Goal: Task Accomplishment & Management: Manage account settings

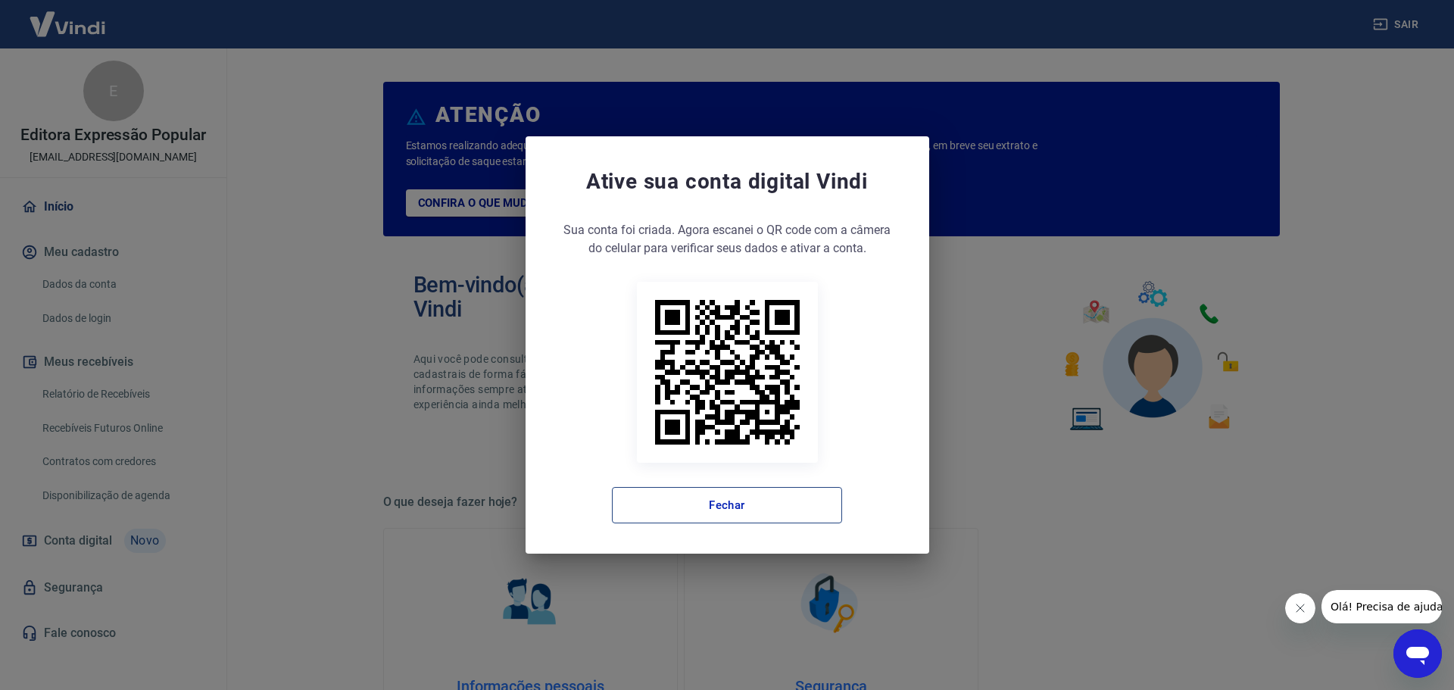
click at [752, 504] on button "Fechar" at bounding box center [727, 505] width 230 height 36
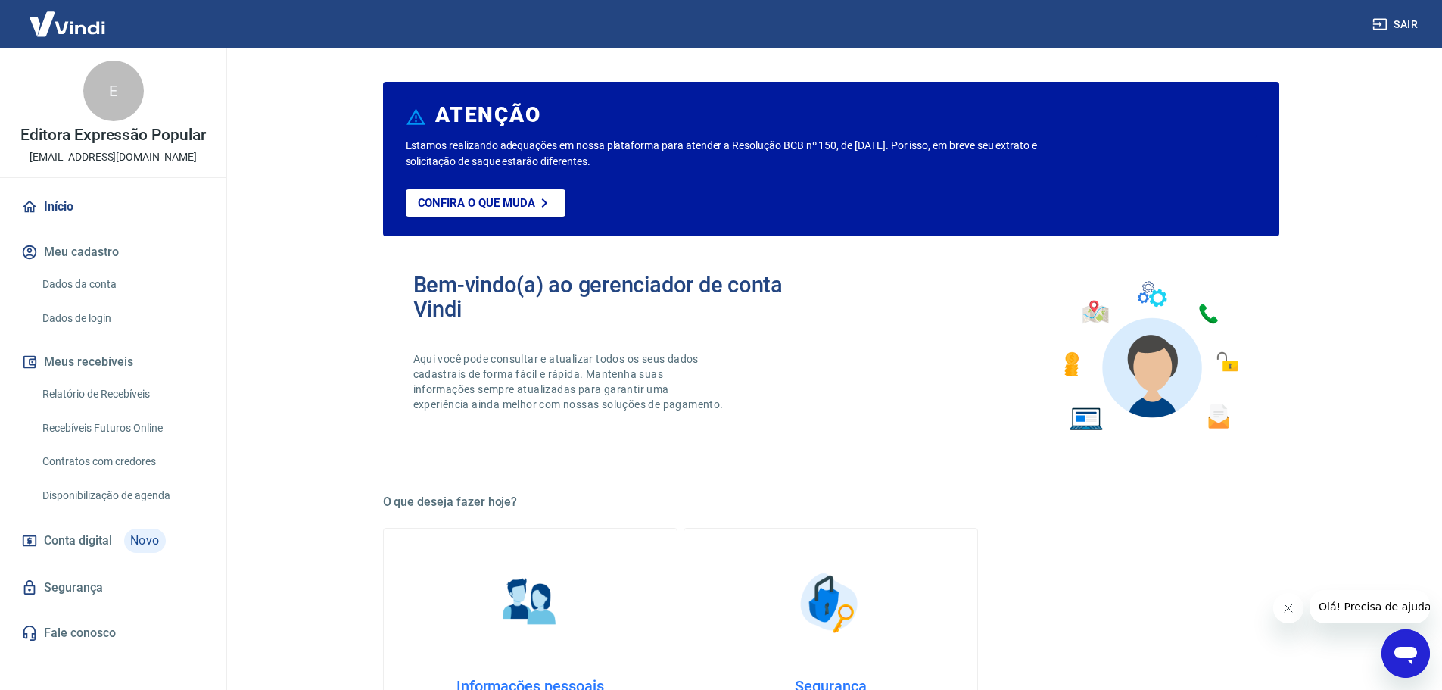
click at [1293, 619] on button "Fechar mensagem da empresa" at bounding box center [1288, 608] width 30 height 30
click at [130, 392] on link "Relatório de Recebíveis" at bounding box center [122, 394] width 172 height 31
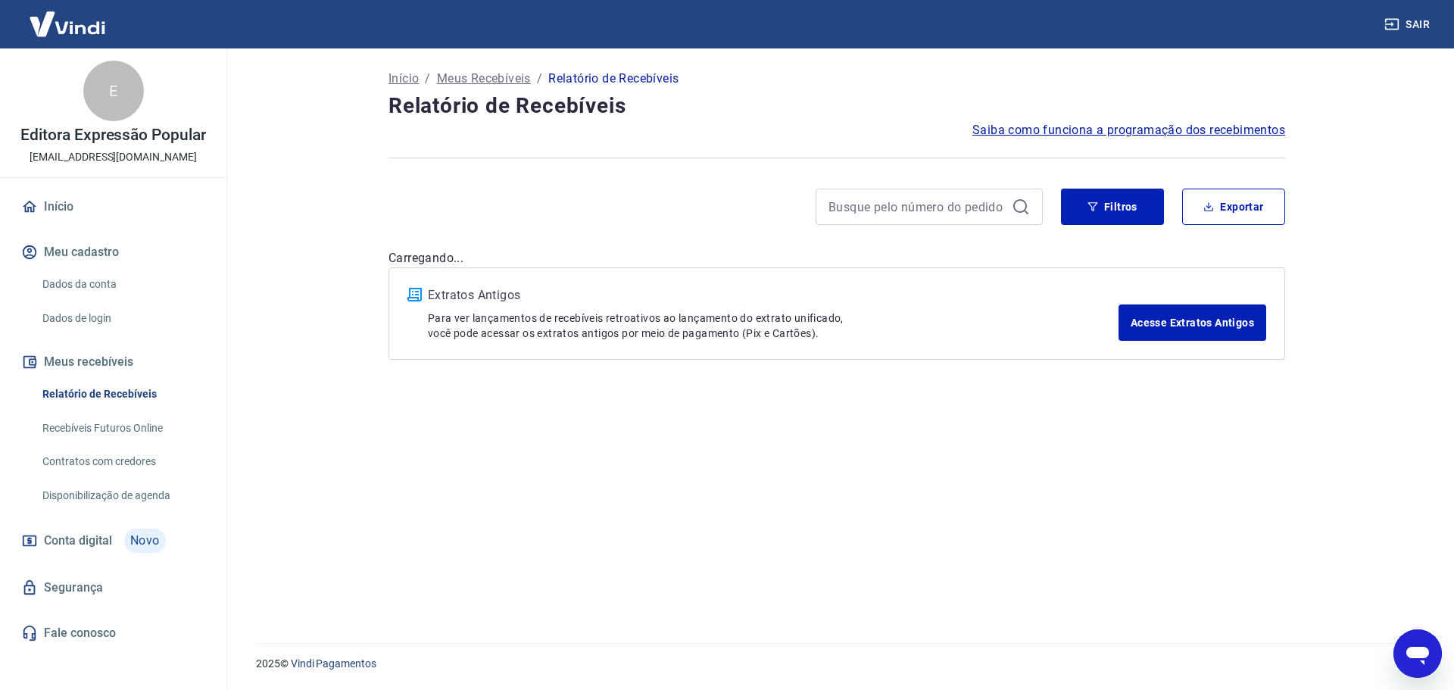
click at [1124, 183] on div "Início / Meus Recebíveis / Relatório de Recebíveis Relatório de Recebíveis Saib…" at bounding box center [836, 336] width 933 height 576
click at [1119, 212] on button "Filtros" at bounding box center [1112, 207] width 103 height 36
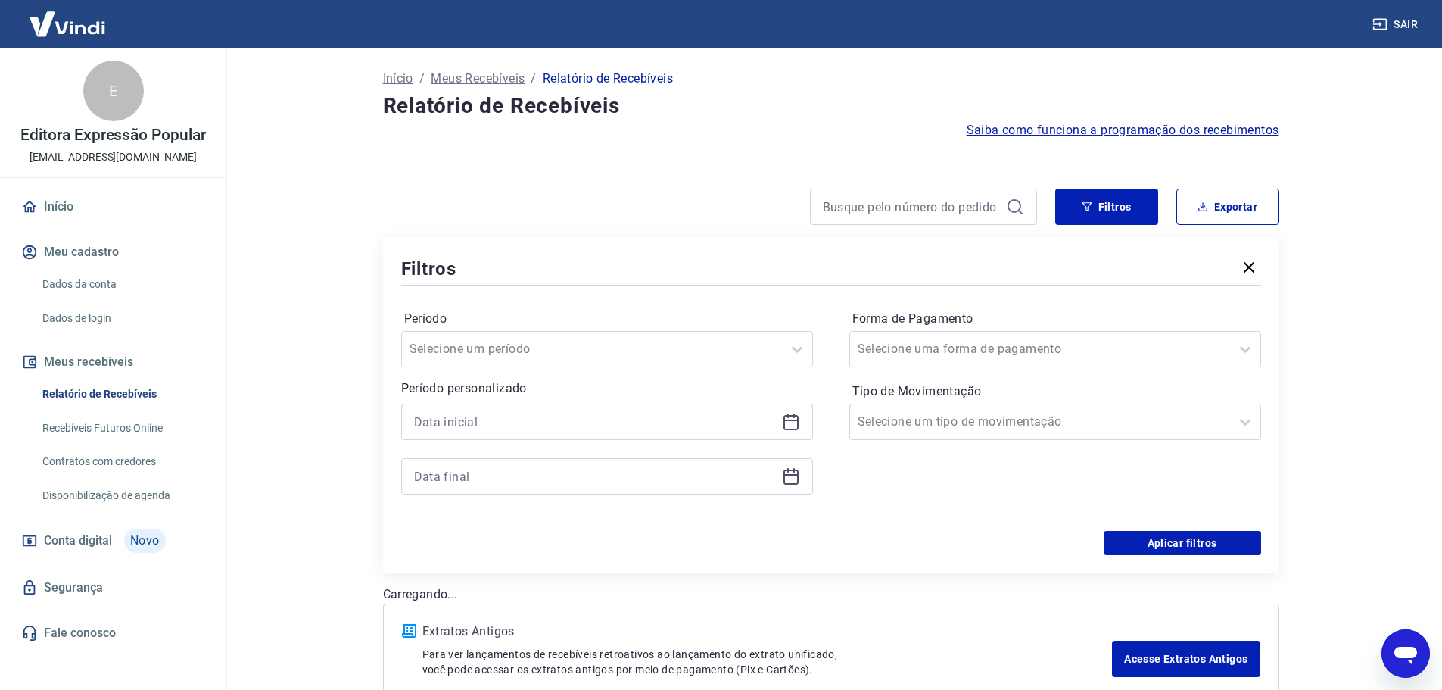
click at [792, 418] on icon at bounding box center [791, 422] width 18 height 18
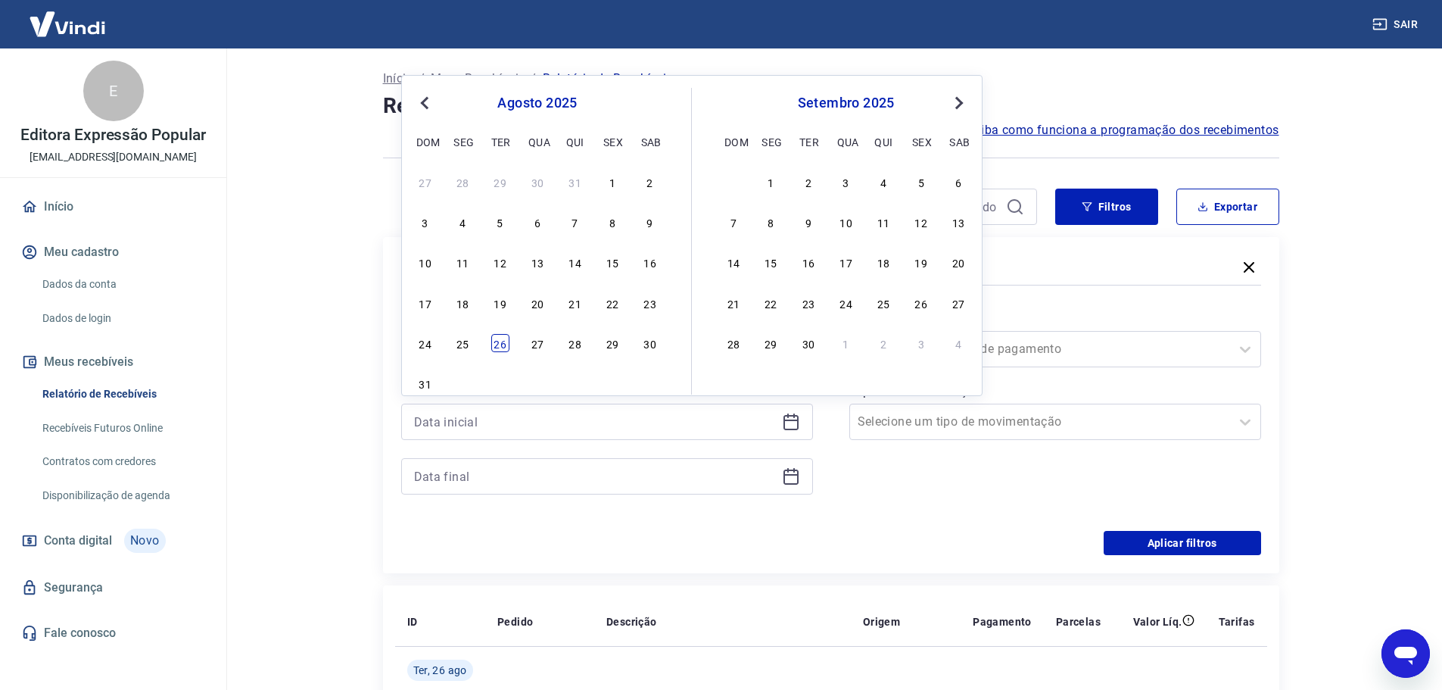
click at [498, 346] on div "26" at bounding box center [500, 343] width 18 height 18
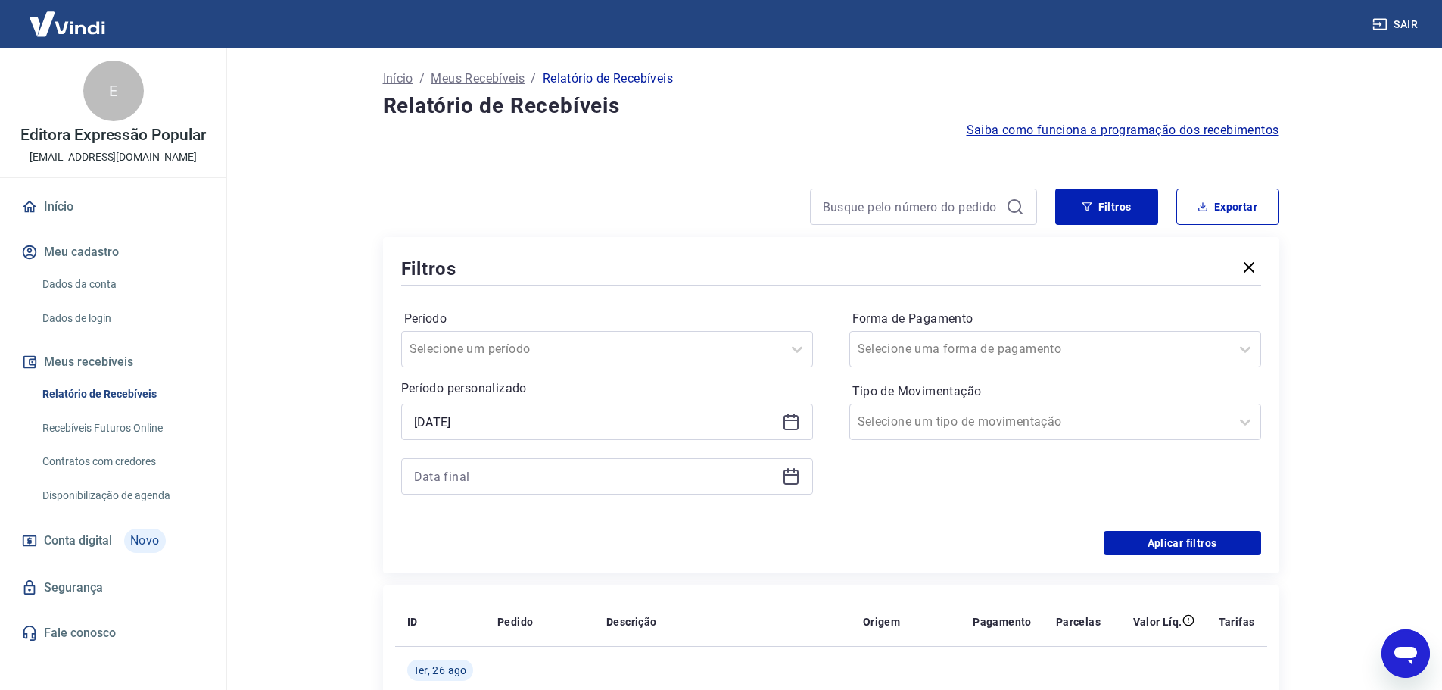
type input "[DATE]"
click at [794, 478] on icon at bounding box center [791, 476] width 18 height 18
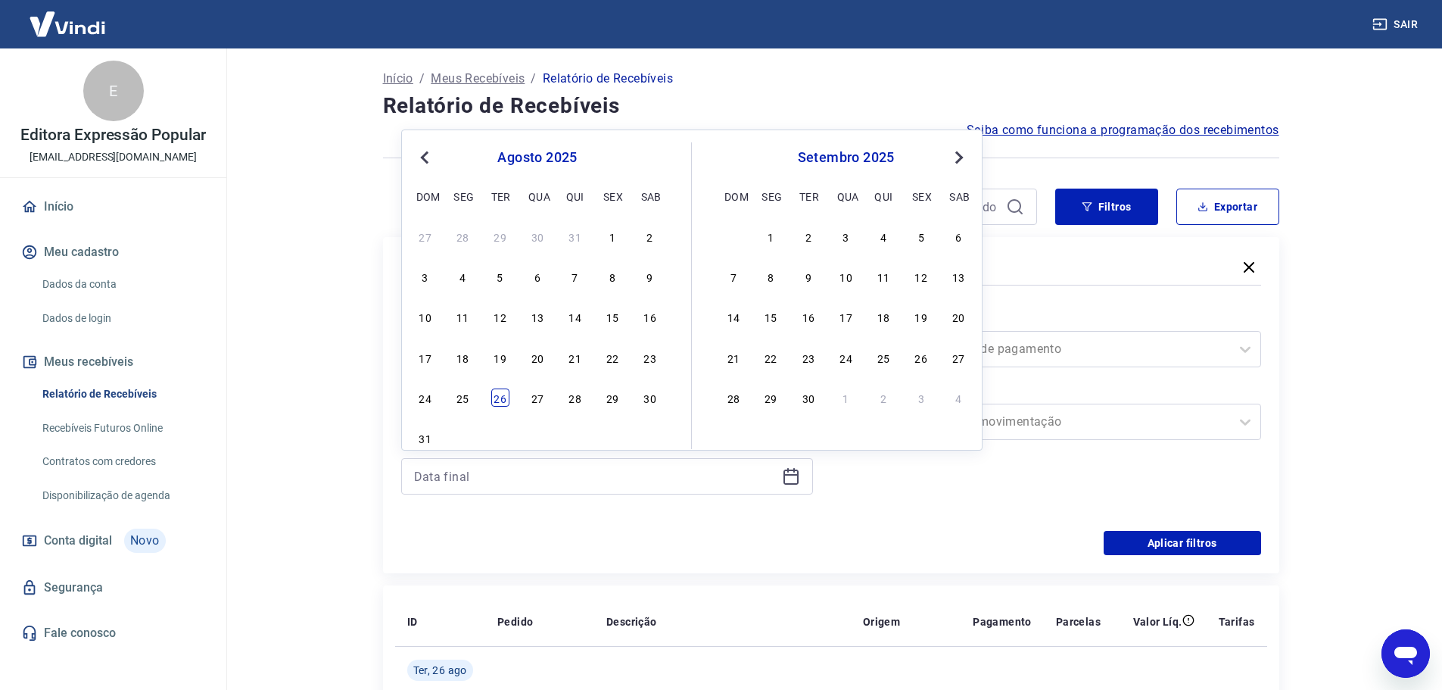
click at [505, 398] on div "26" at bounding box center [500, 397] width 18 height 18
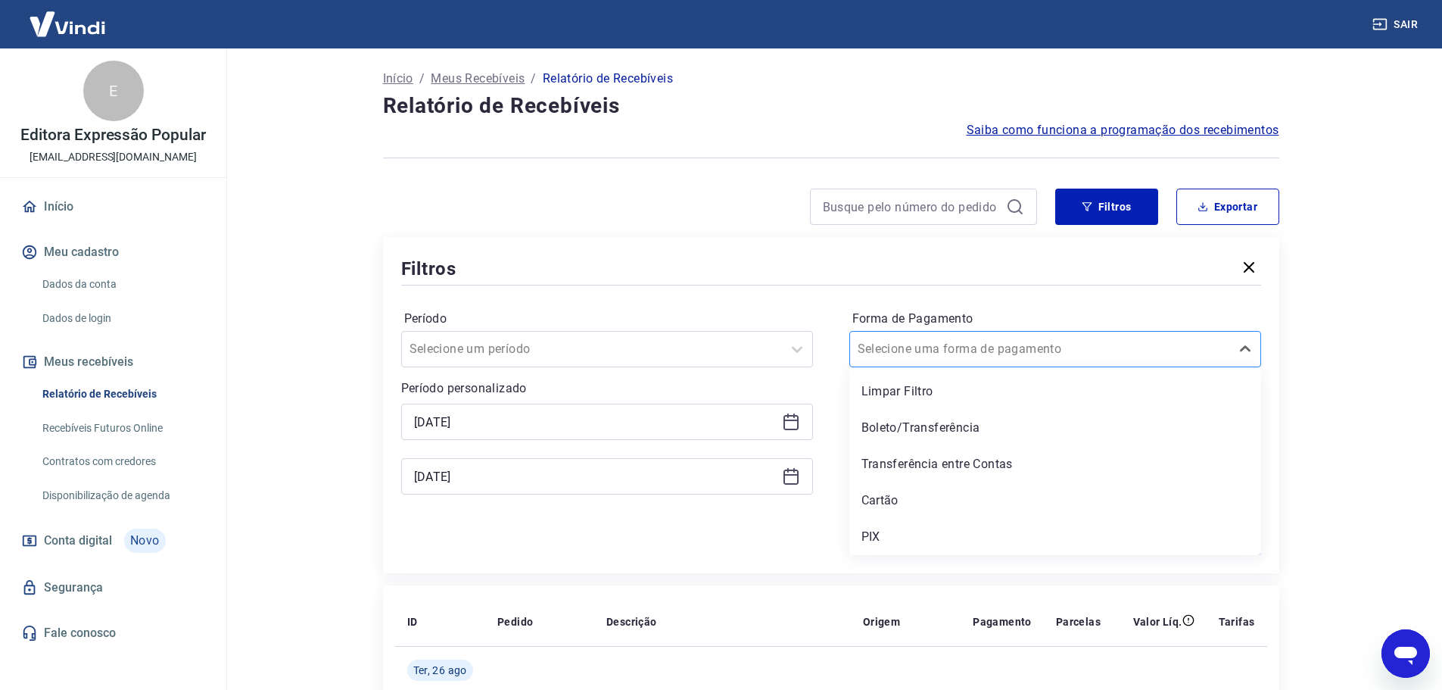
type input "[DATE]"
click at [1098, 345] on div at bounding box center [1040, 348] width 365 height 21
click at [954, 425] on div "Boleto/Transferência" at bounding box center [1056, 428] width 412 height 30
click at [1327, 432] on main "Início / Meus Recebíveis / Relatório de Recebíveis Relatório de Recebíveis Saib…" at bounding box center [831, 368] width 1223 height 641
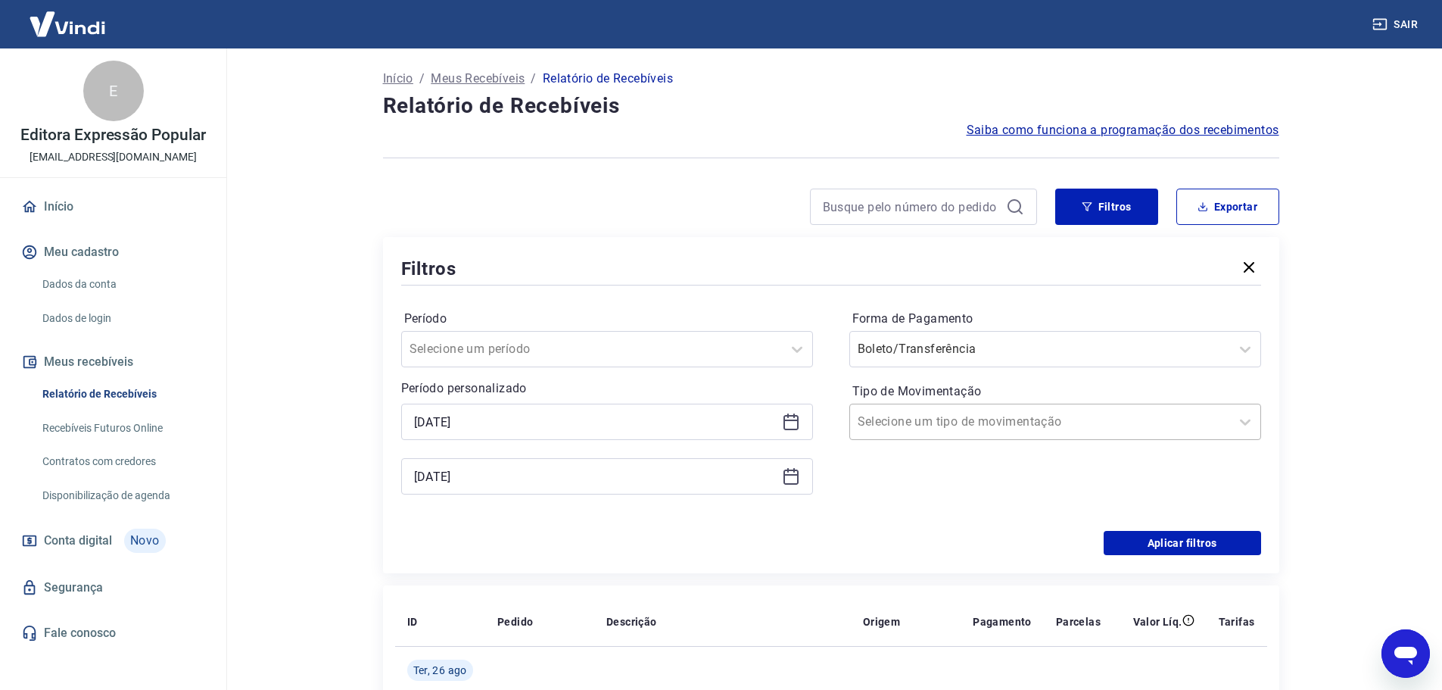
click at [1158, 432] on div at bounding box center [1040, 421] width 365 height 21
drag, startPoint x: 874, startPoint y: 507, endPoint x: 1281, endPoint y: 466, distance: 409.4
click at [875, 507] on div "Entrada" at bounding box center [1056, 500] width 412 height 30
click at [1221, 535] on button "Aplicar filtros" at bounding box center [1182, 543] width 157 height 24
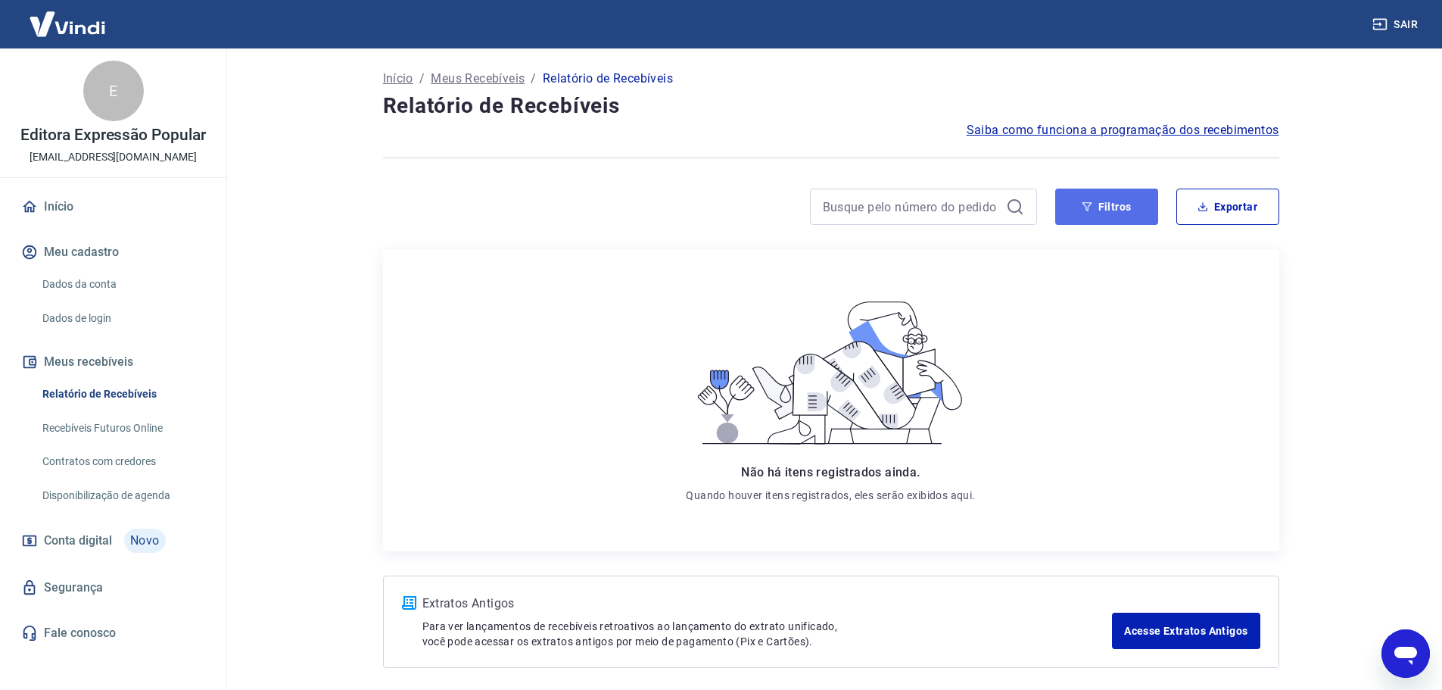
click at [1126, 217] on button "Filtros" at bounding box center [1107, 207] width 103 height 36
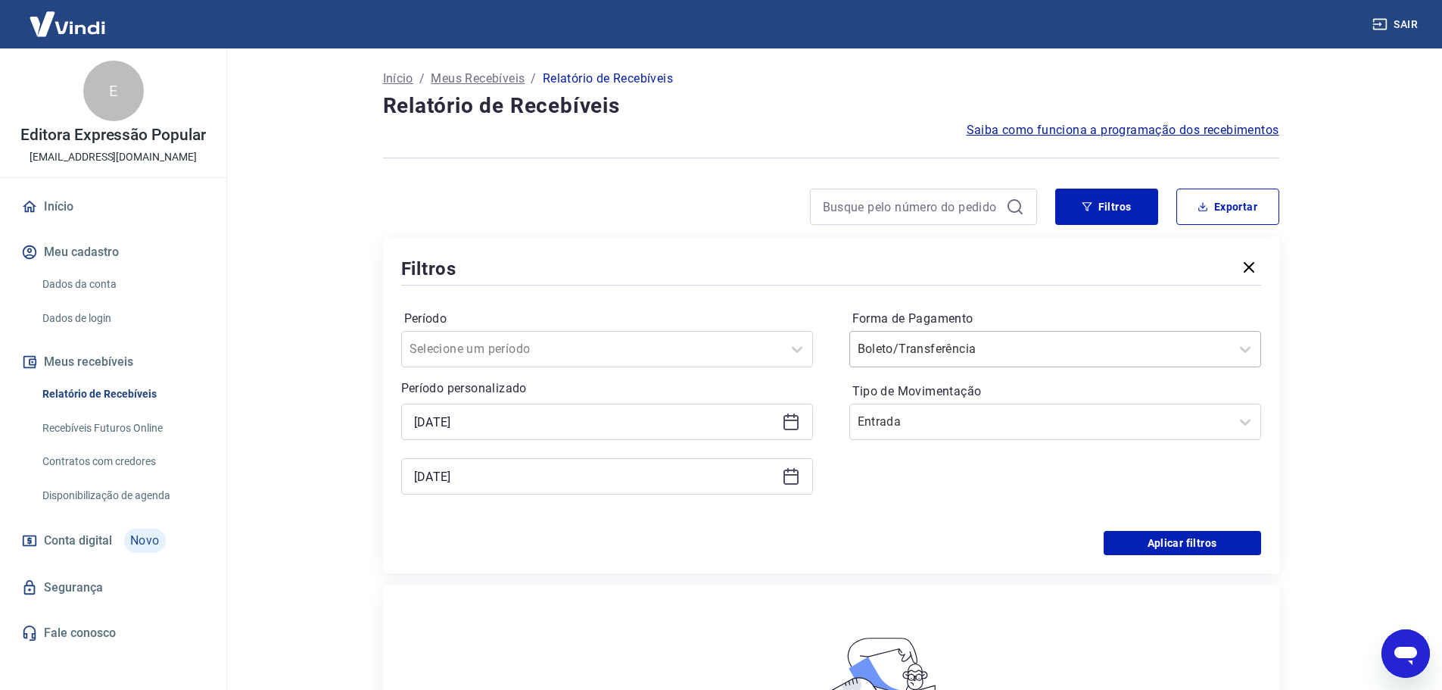
click at [1052, 359] on div at bounding box center [1040, 348] width 365 height 21
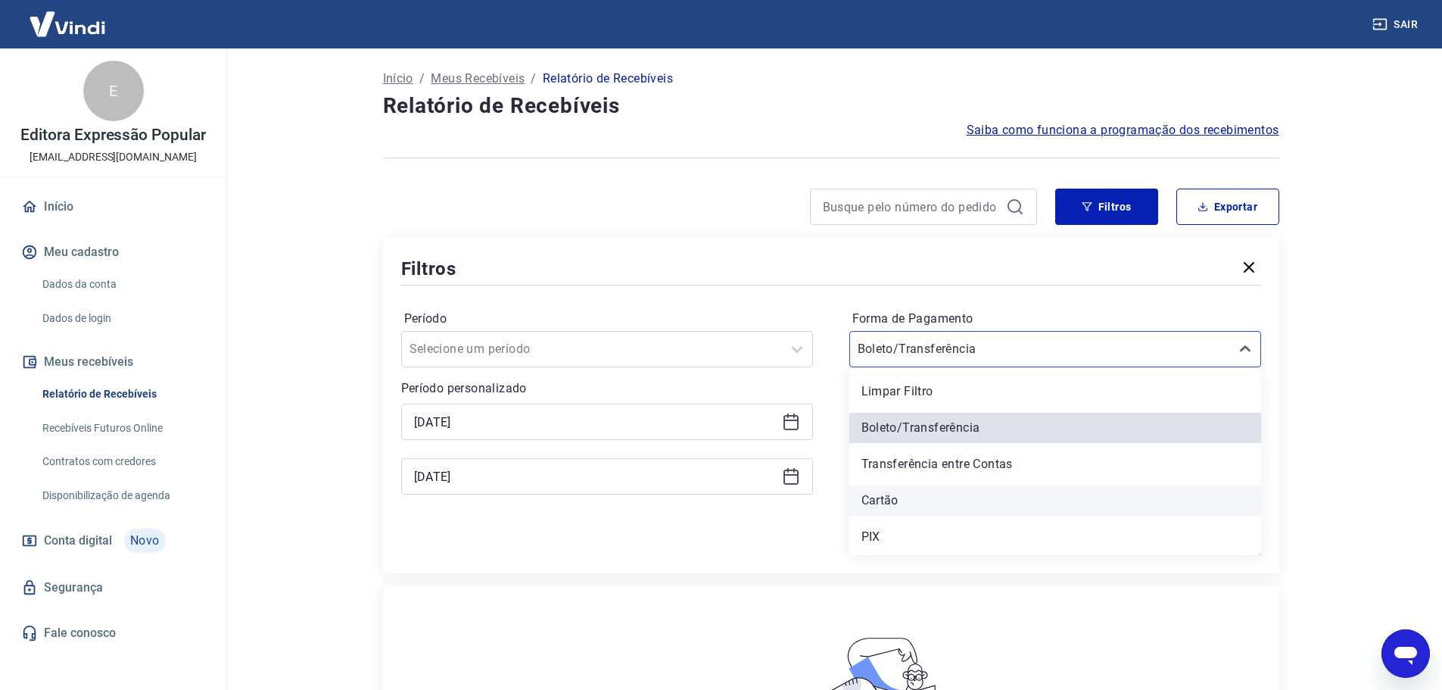
click at [925, 496] on div "Cartão" at bounding box center [1056, 500] width 412 height 30
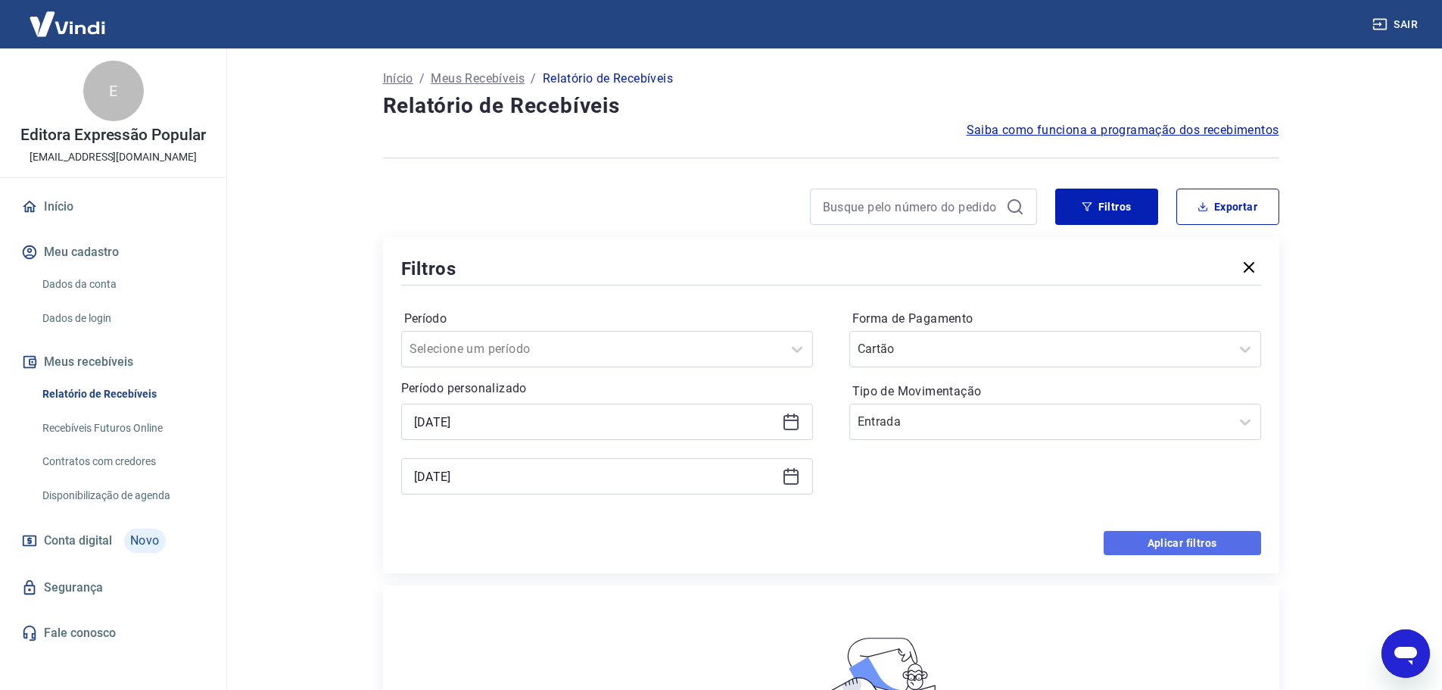
click at [1184, 537] on button "Aplicar filtros" at bounding box center [1182, 543] width 157 height 24
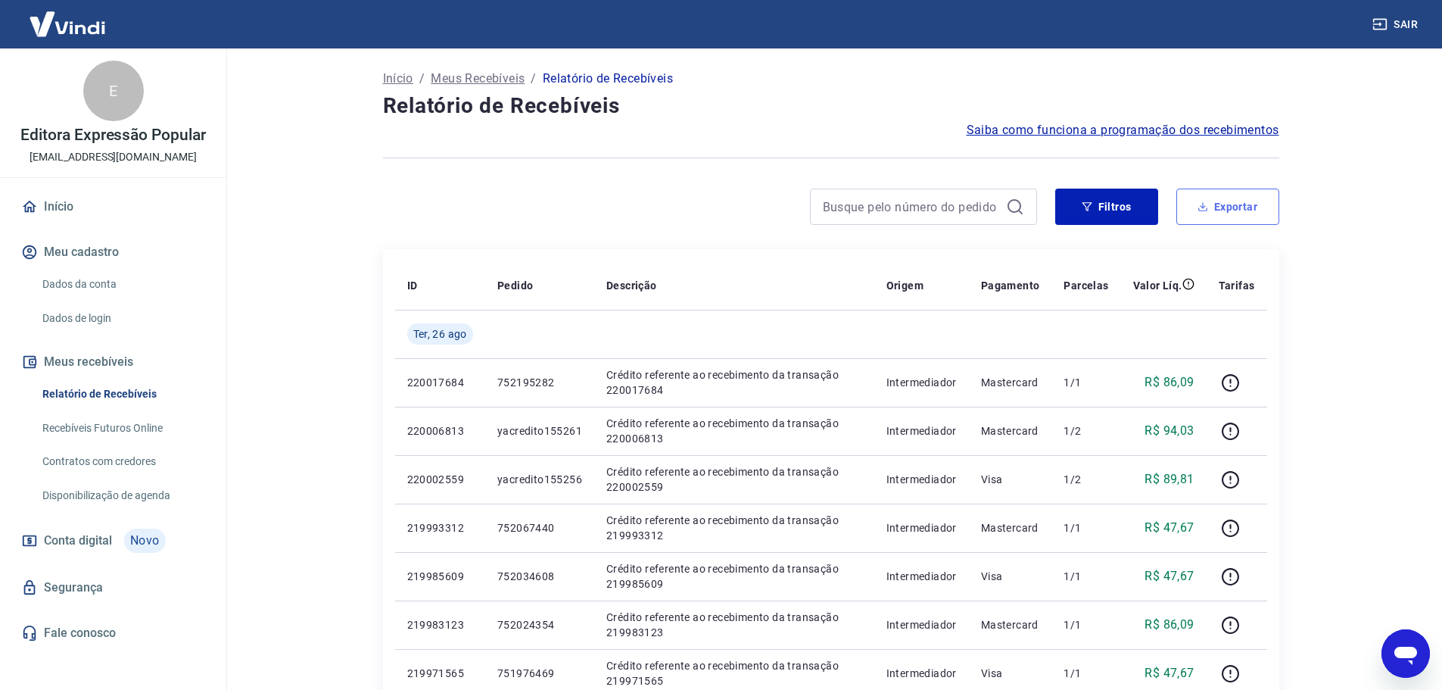
click at [1227, 213] on button "Exportar" at bounding box center [1228, 207] width 103 height 36
type input "[DATE]"
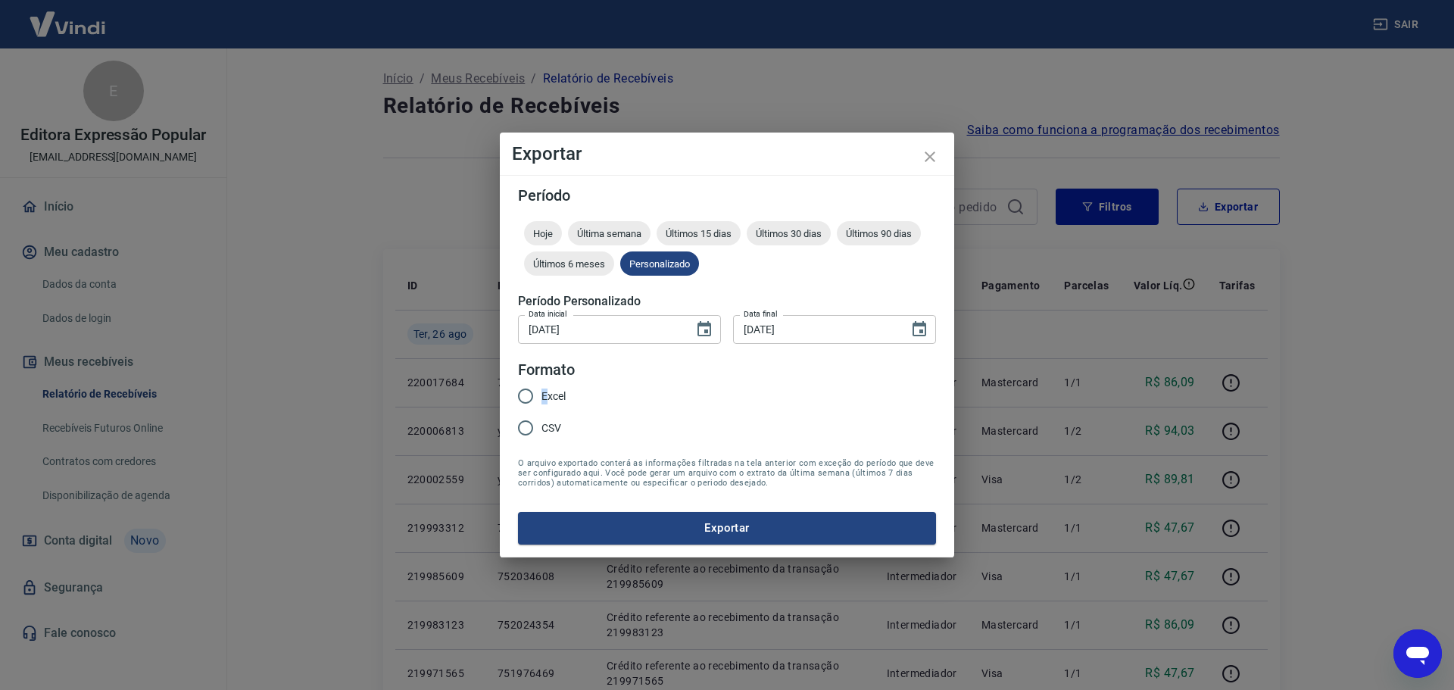
click at [545, 399] on span "Excel" at bounding box center [553, 396] width 24 height 16
click at [525, 395] on input "Excel" at bounding box center [526, 396] width 32 height 32
radio input "true"
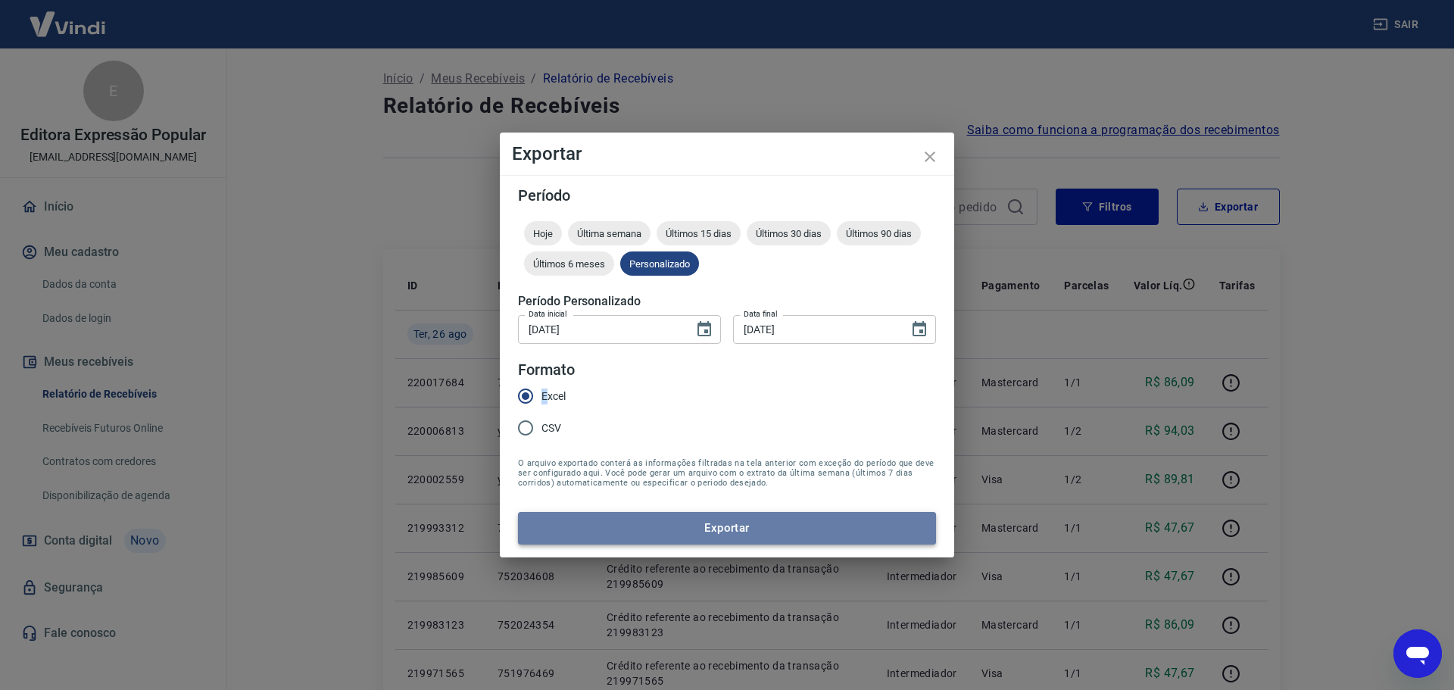
click at [740, 524] on button "Exportar" at bounding box center [727, 528] width 418 height 32
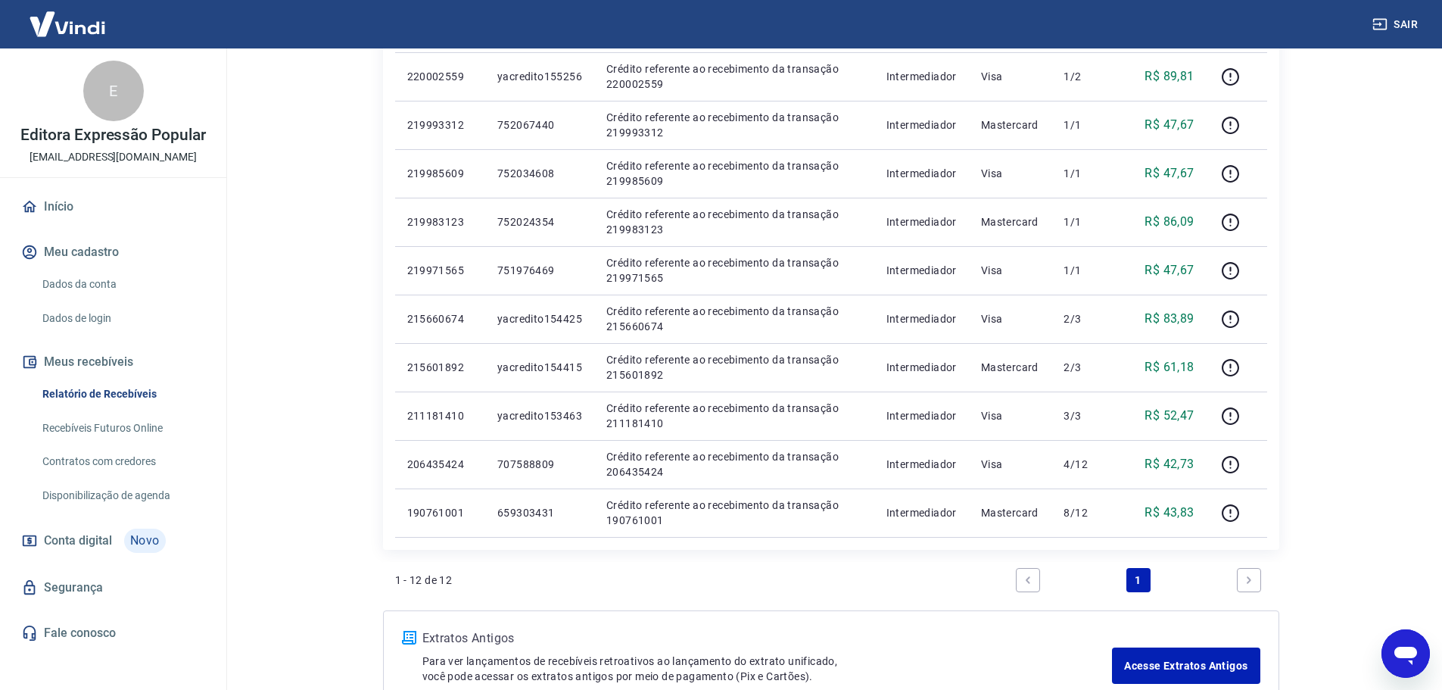
scroll to position [499, 0]
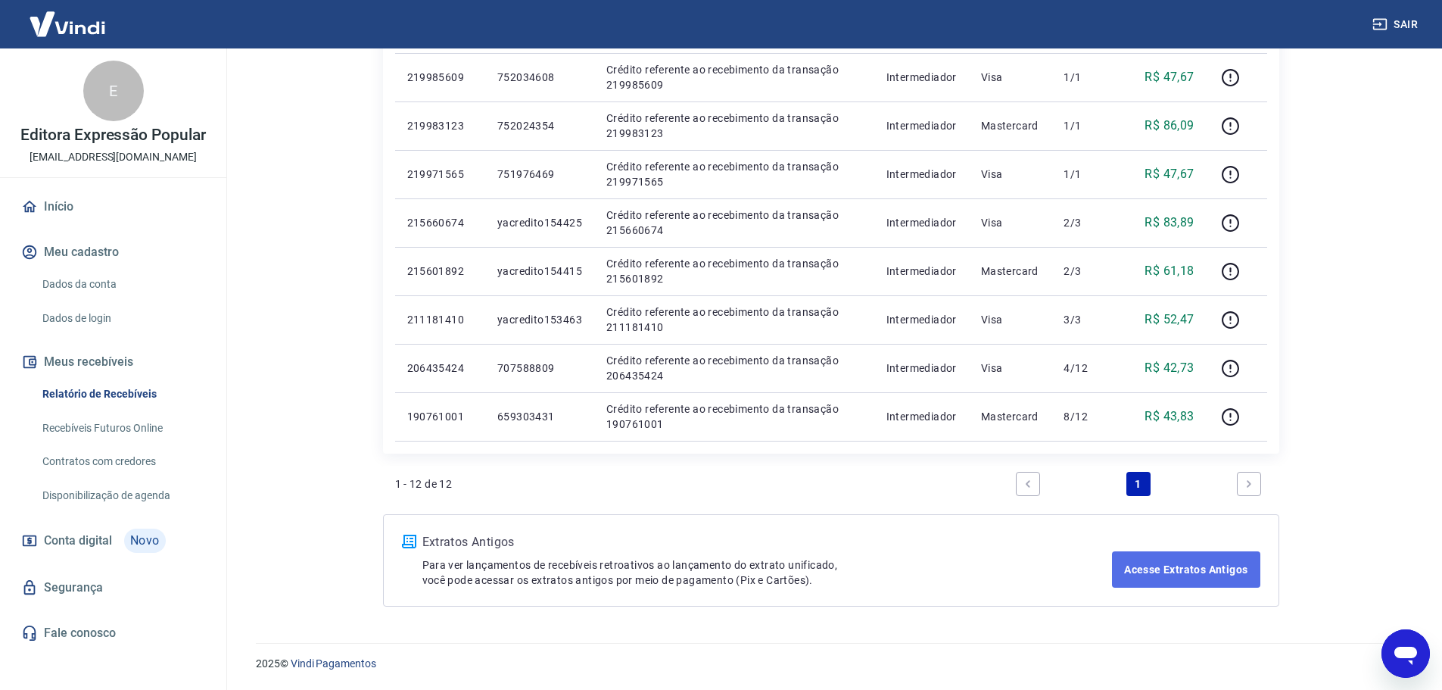
click at [1170, 582] on link "Acesse Extratos Antigos" at bounding box center [1186, 569] width 148 height 36
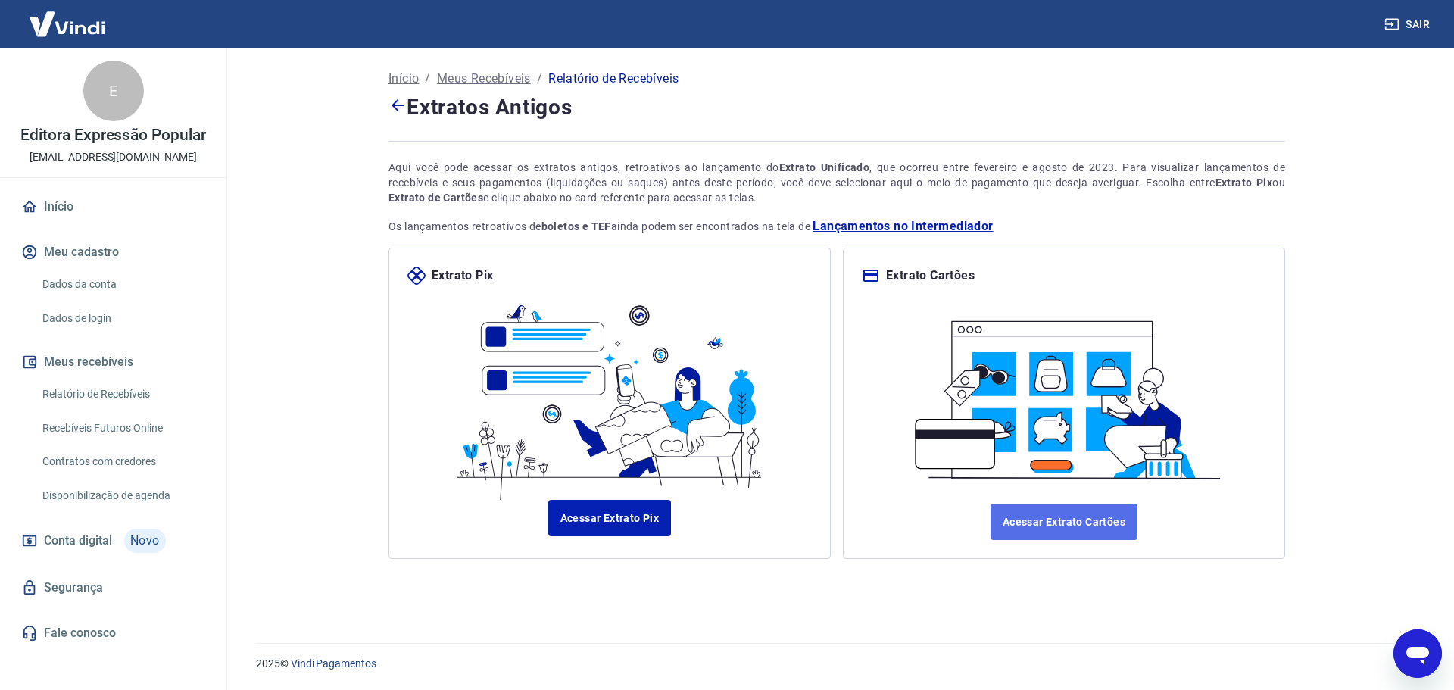
click at [1099, 532] on link "Acessar Extrato Cartões" at bounding box center [1063, 522] width 147 height 36
click at [874, 227] on span "Lançamentos no Intermediador" at bounding box center [902, 226] width 180 height 18
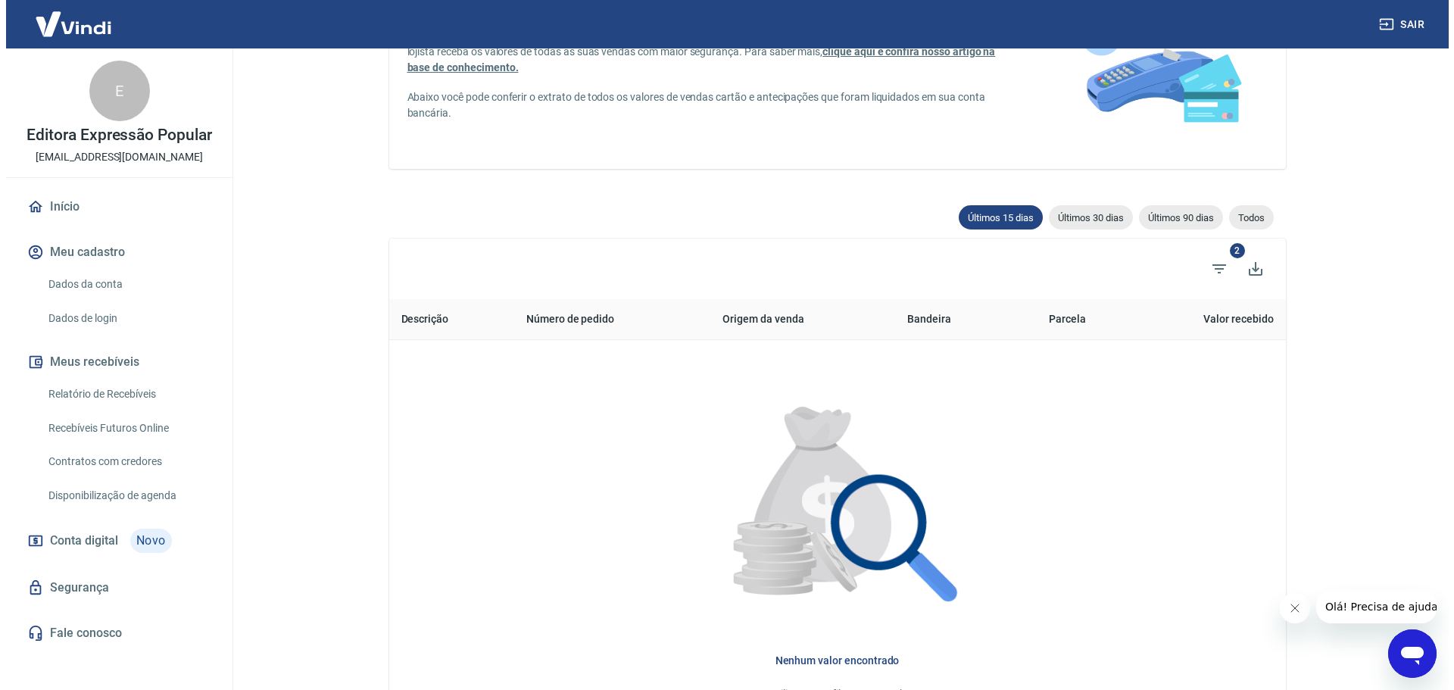
scroll to position [98, 0]
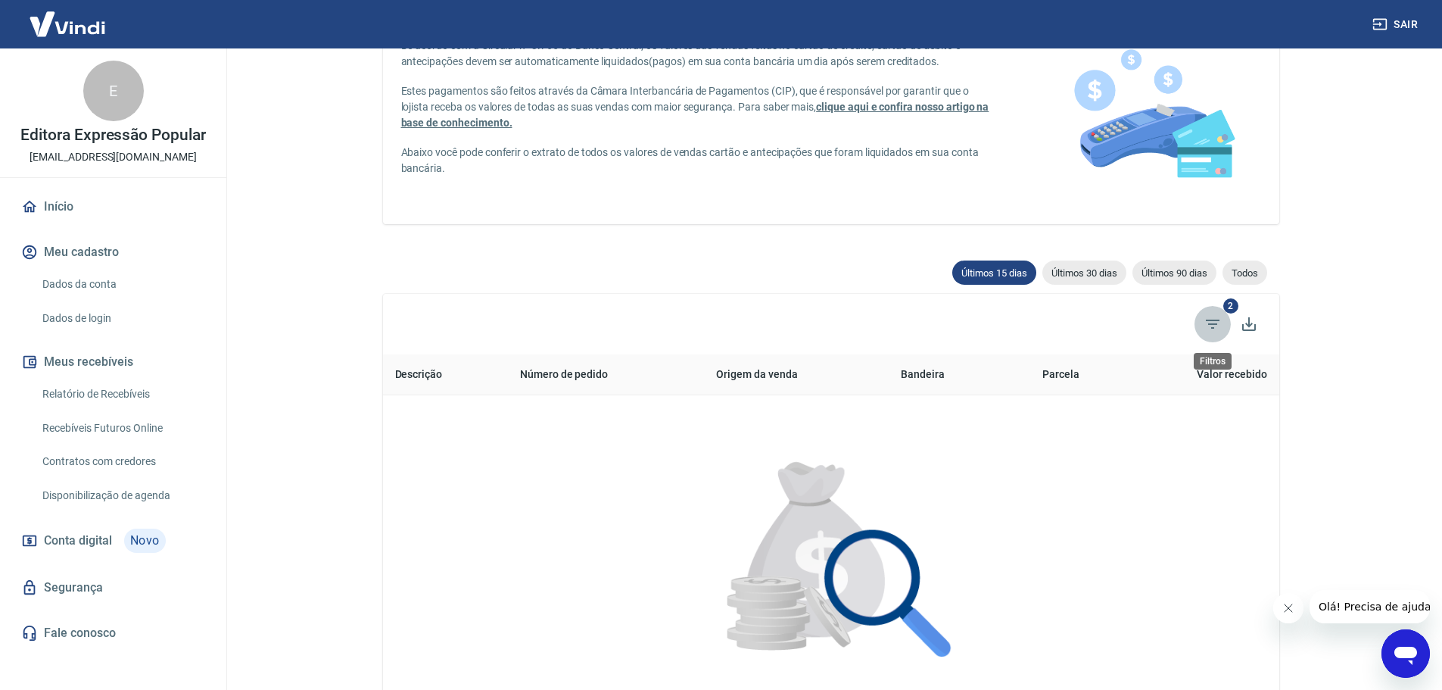
click at [1217, 322] on icon "Filtros" at bounding box center [1213, 324] width 18 height 18
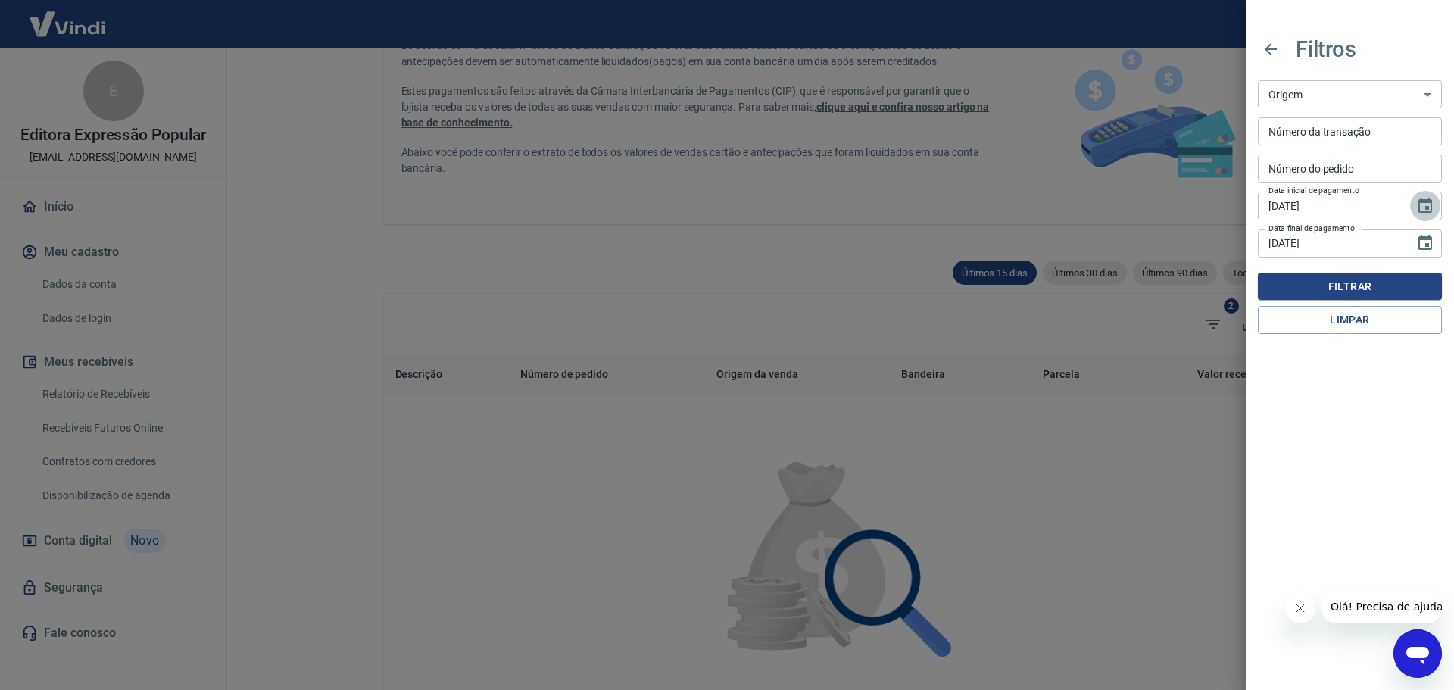
click at [1429, 210] on icon "Choose date, selected date is 11 de ago de 2025" at bounding box center [1425, 206] width 18 height 18
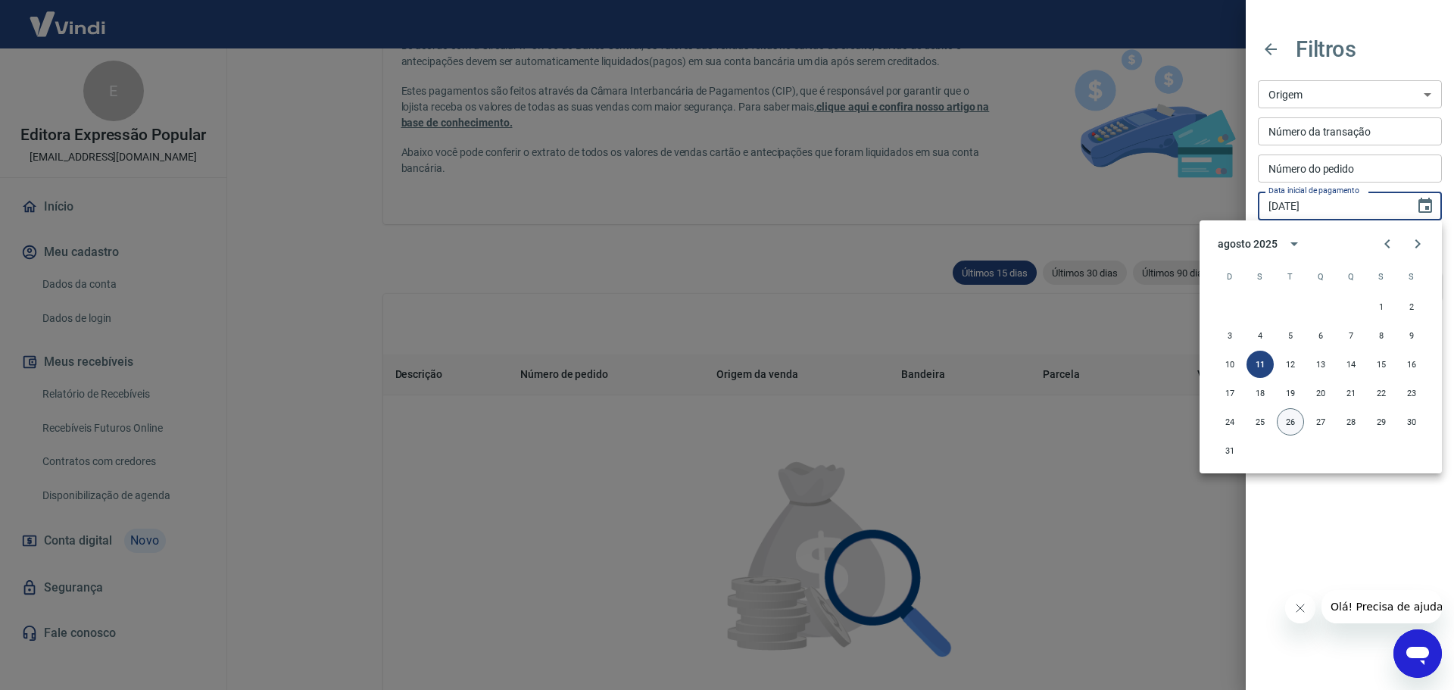
click at [1296, 419] on button "26" at bounding box center [1290, 421] width 27 height 27
type input "[DATE]"
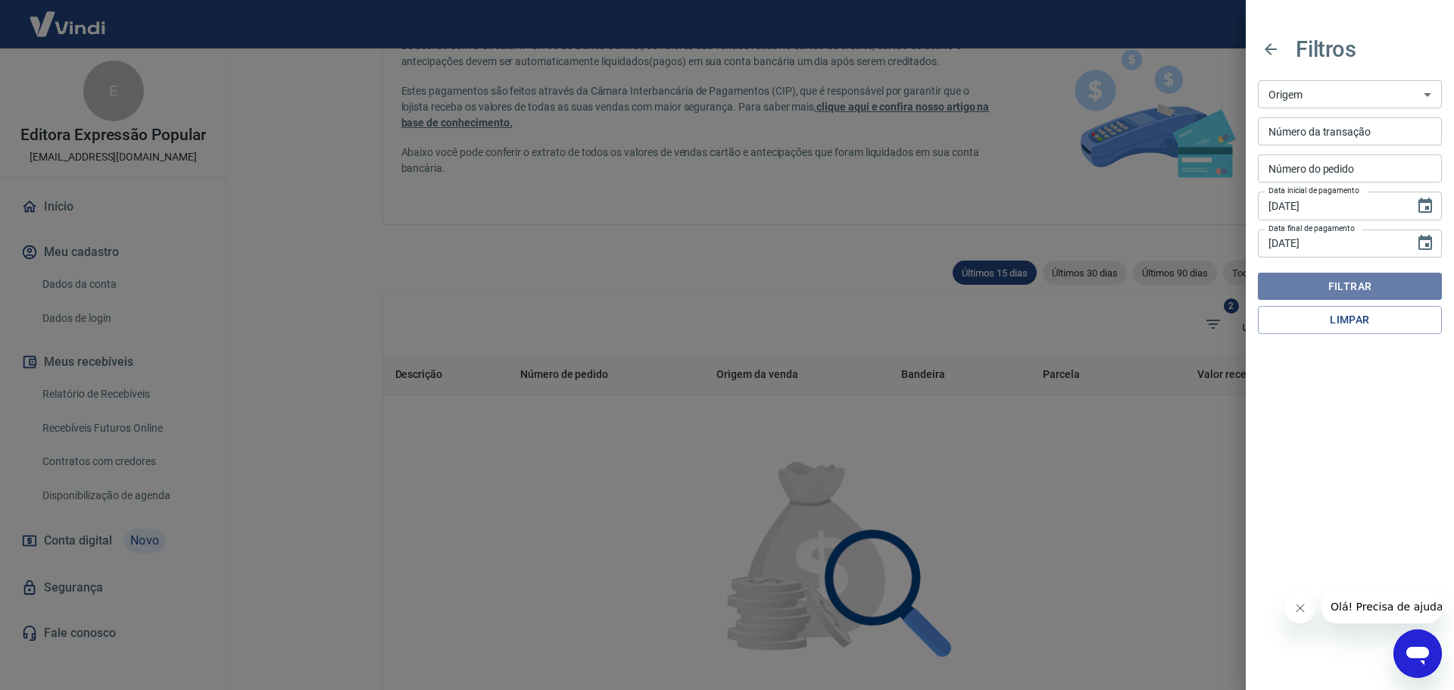
click at [1378, 288] on button "Filtrar" at bounding box center [1350, 287] width 184 height 28
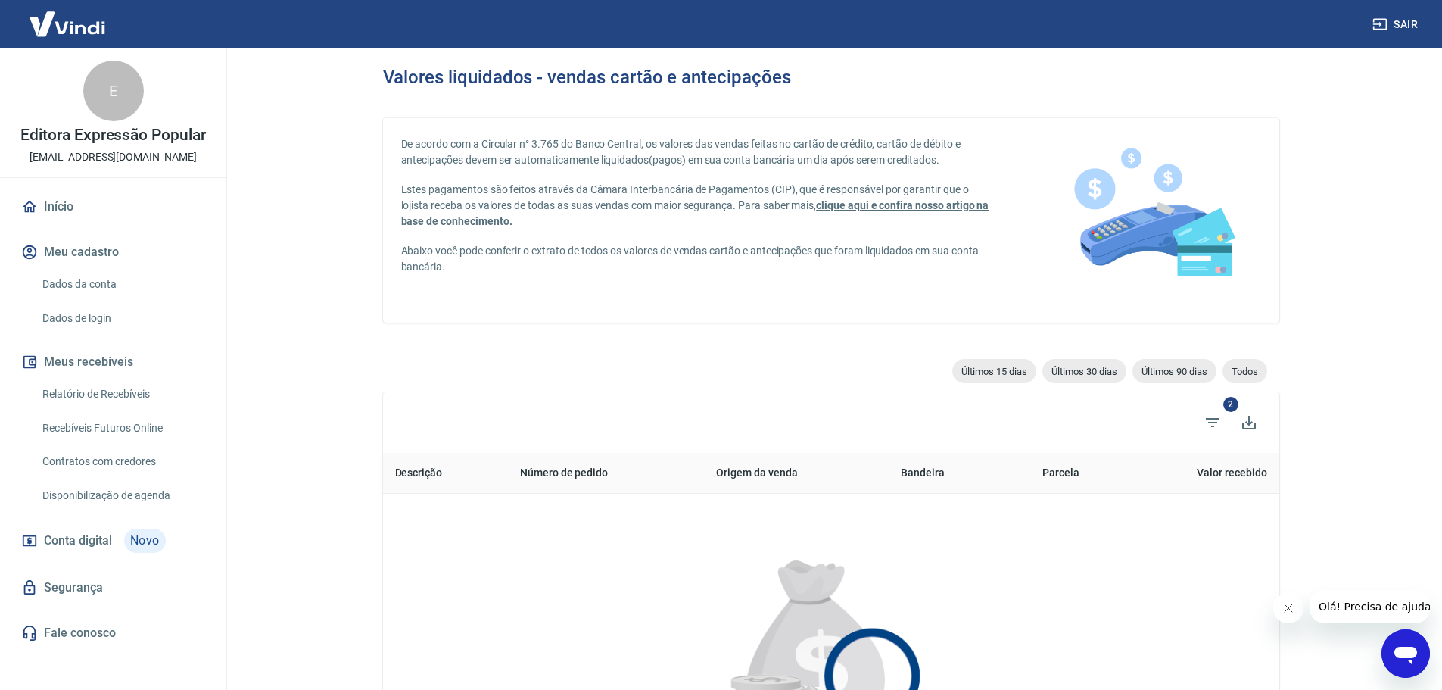
click at [1280, 605] on button "Fechar mensagem da empresa" at bounding box center [1288, 608] width 30 height 30
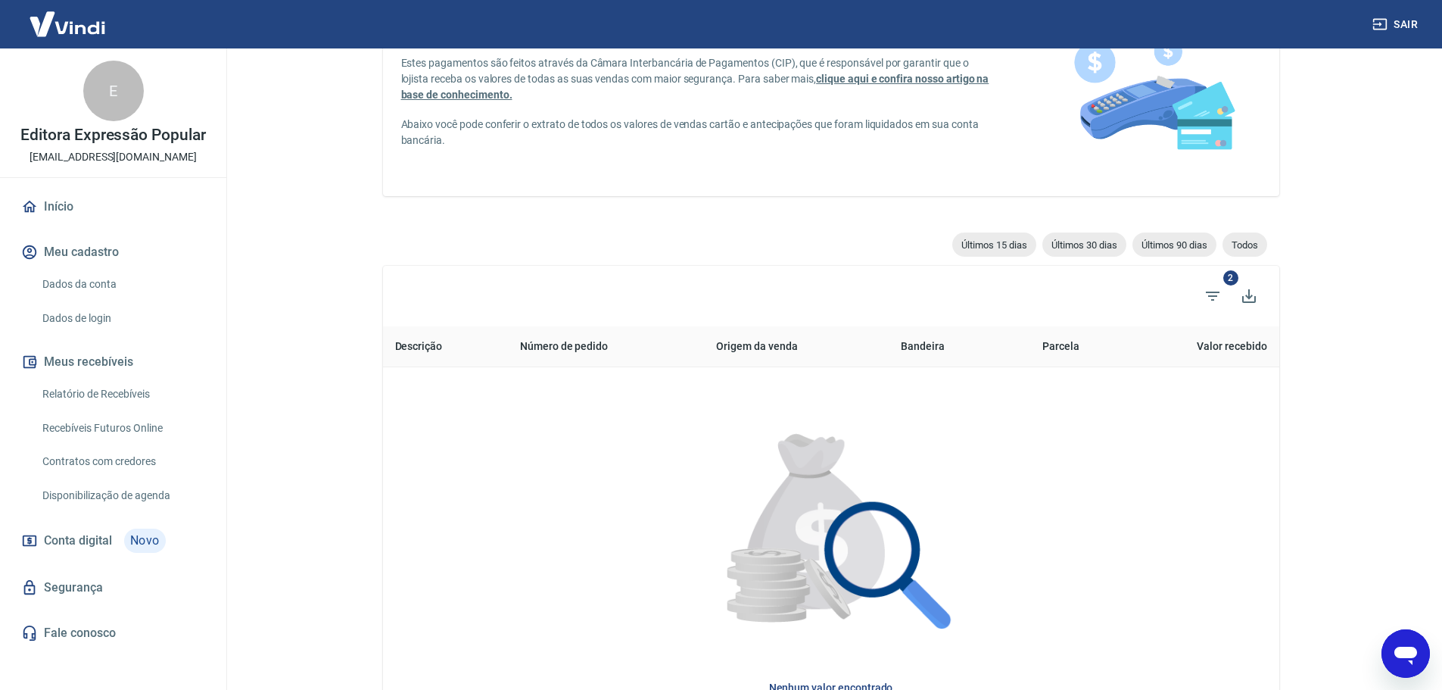
scroll to position [98, 0]
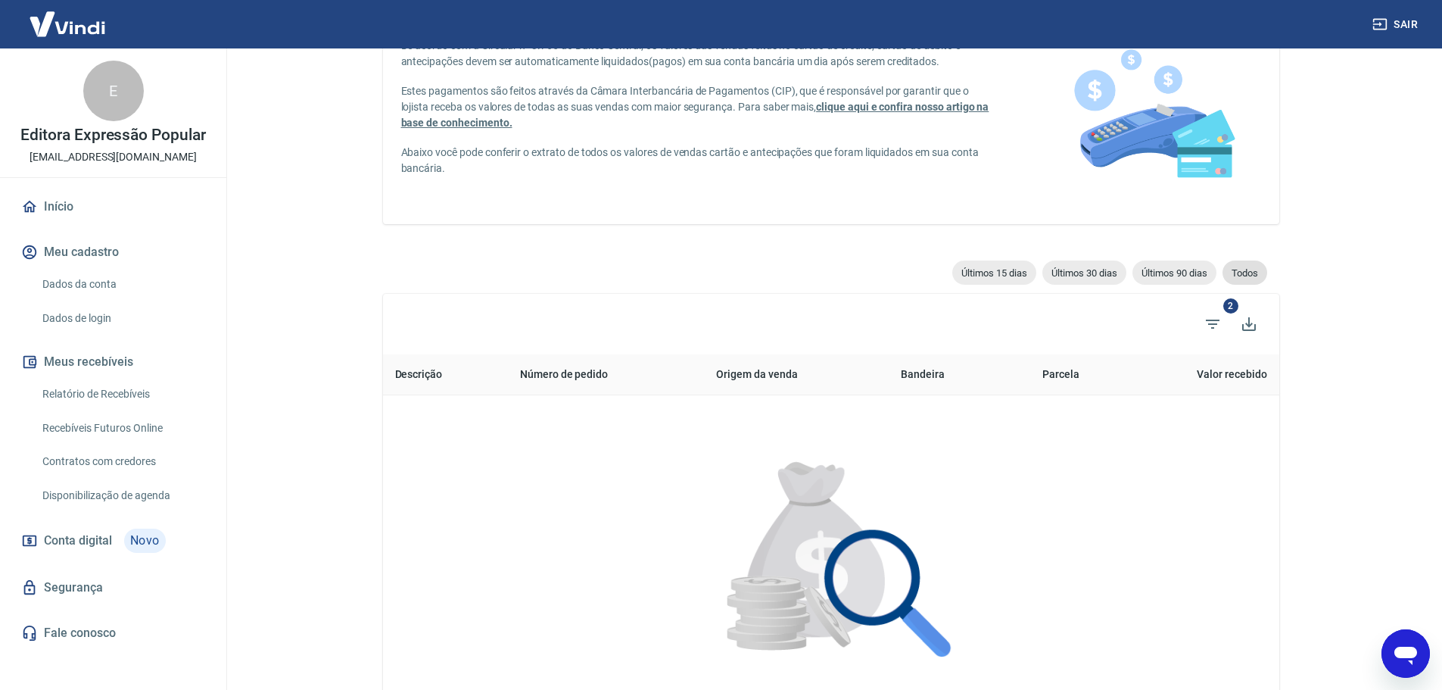
click at [1250, 276] on span "Todos" at bounding box center [1245, 272] width 45 height 11
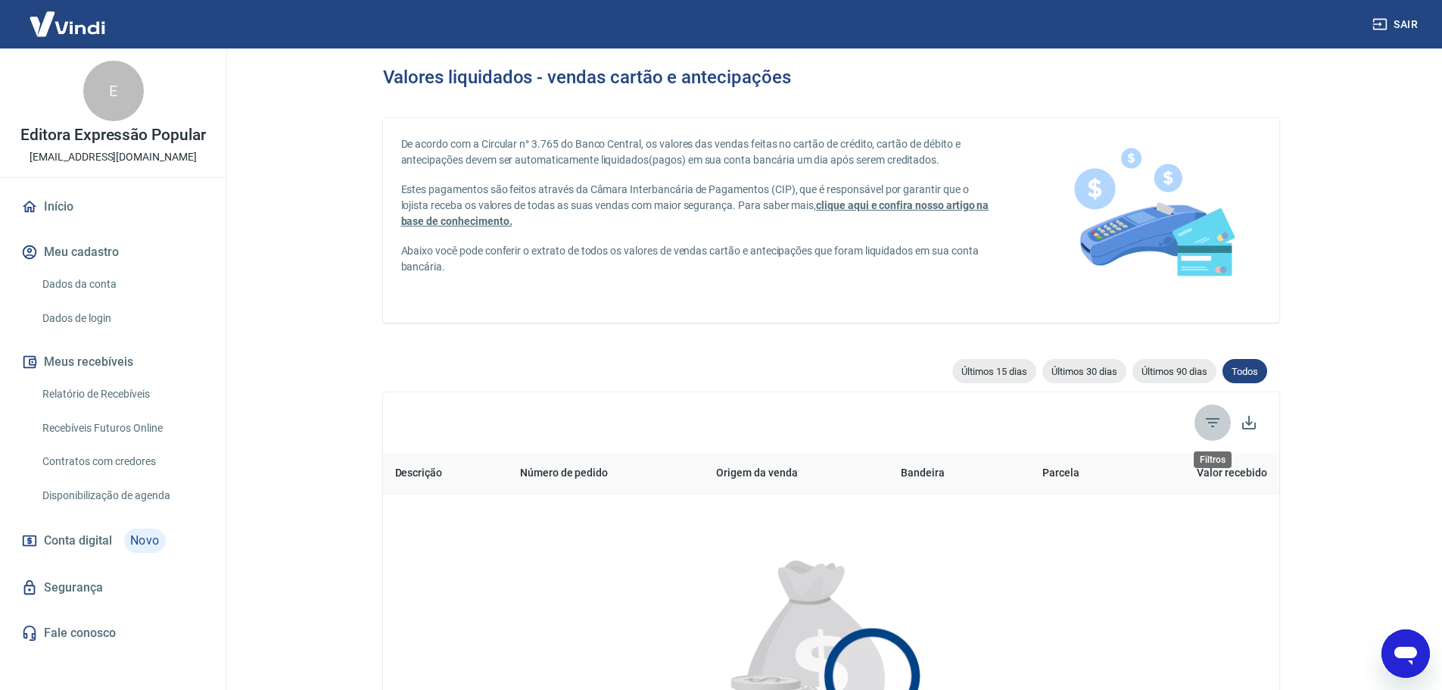
click at [1221, 423] on icon "Filtros" at bounding box center [1213, 422] width 18 height 18
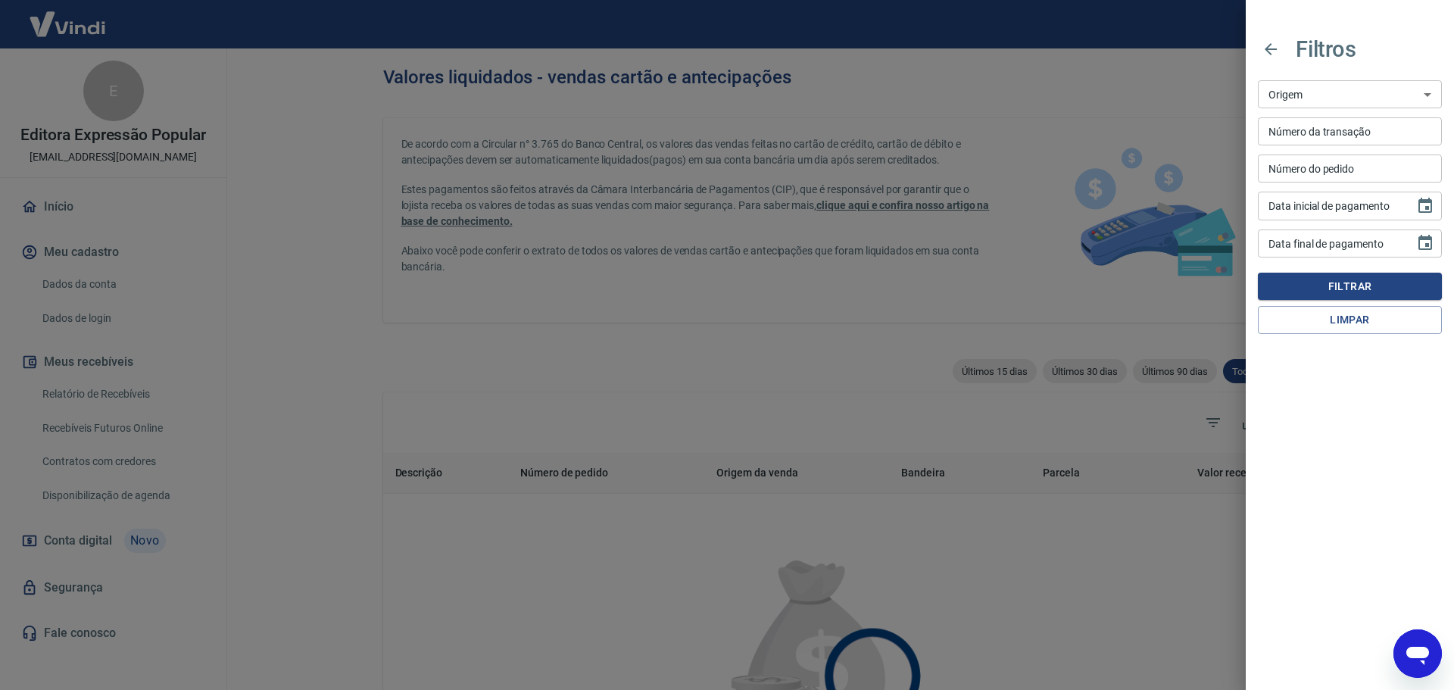
click at [1416, 93] on select "Maquininha Intermediador" at bounding box center [1350, 94] width 184 height 28
click at [1402, 127] on input "Número da transação" at bounding box center [1350, 131] width 184 height 28
click at [1397, 163] on input "Número do pedido" at bounding box center [1350, 168] width 184 height 28
click at [1274, 48] on icon "button" at bounding box center [1270, 49] width 18 height 18
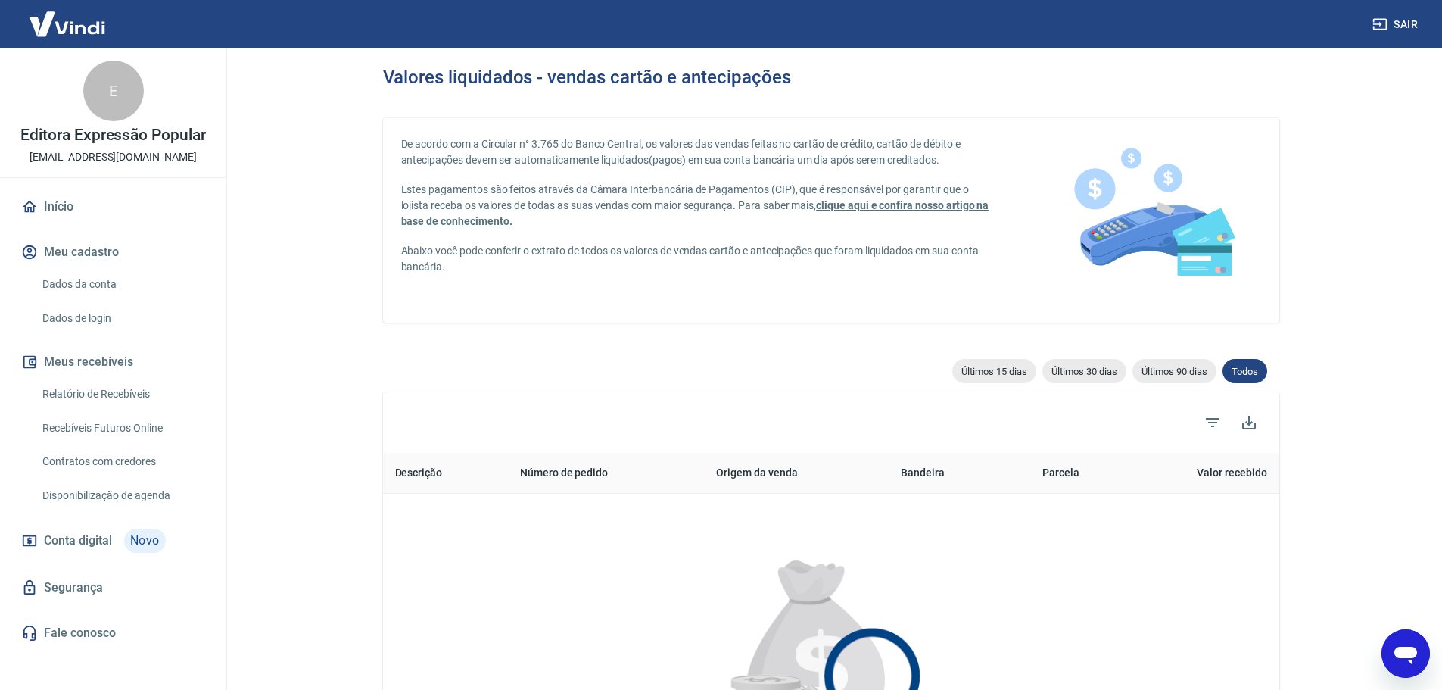
click at [1015, 356] on div "De acordo com a Circular n° 3.765 do Banco Central, os valores das vendas feita…" at bounding box center [831, 516] width 897 height 832
click at [1012, 362] on div "Últimos 15 dias" at bounding box center [995, 371] width 84 height 24
type input "[DATE]"
click at [1077, 367] on span "Últimos 30 dias" at bounding box center [1085, 371] width 84 height 11
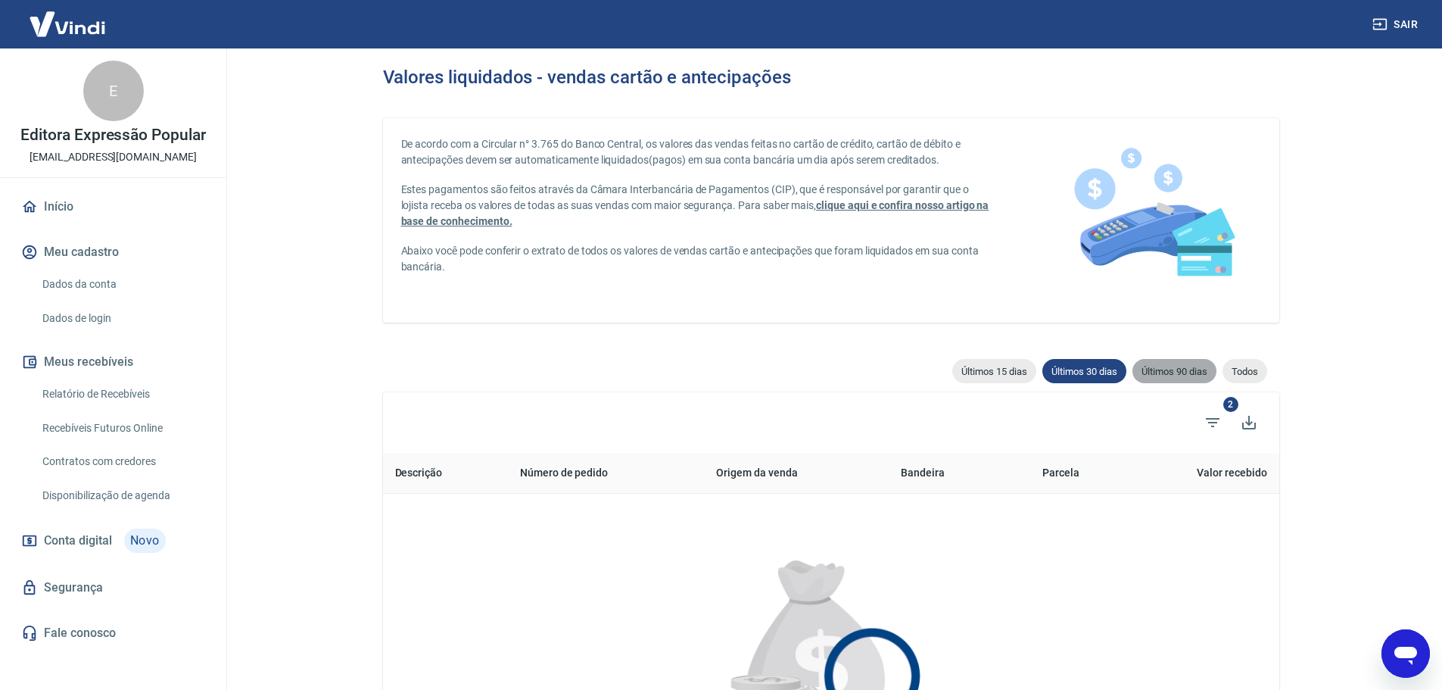
click at [1162, 373] on span "Últimos 90 dias" at bounding box center [1175, 371] width 84 height 11
click at [1211, 416] on icon "Filtros" at bounding box center [1213, 422] width 18 height 18
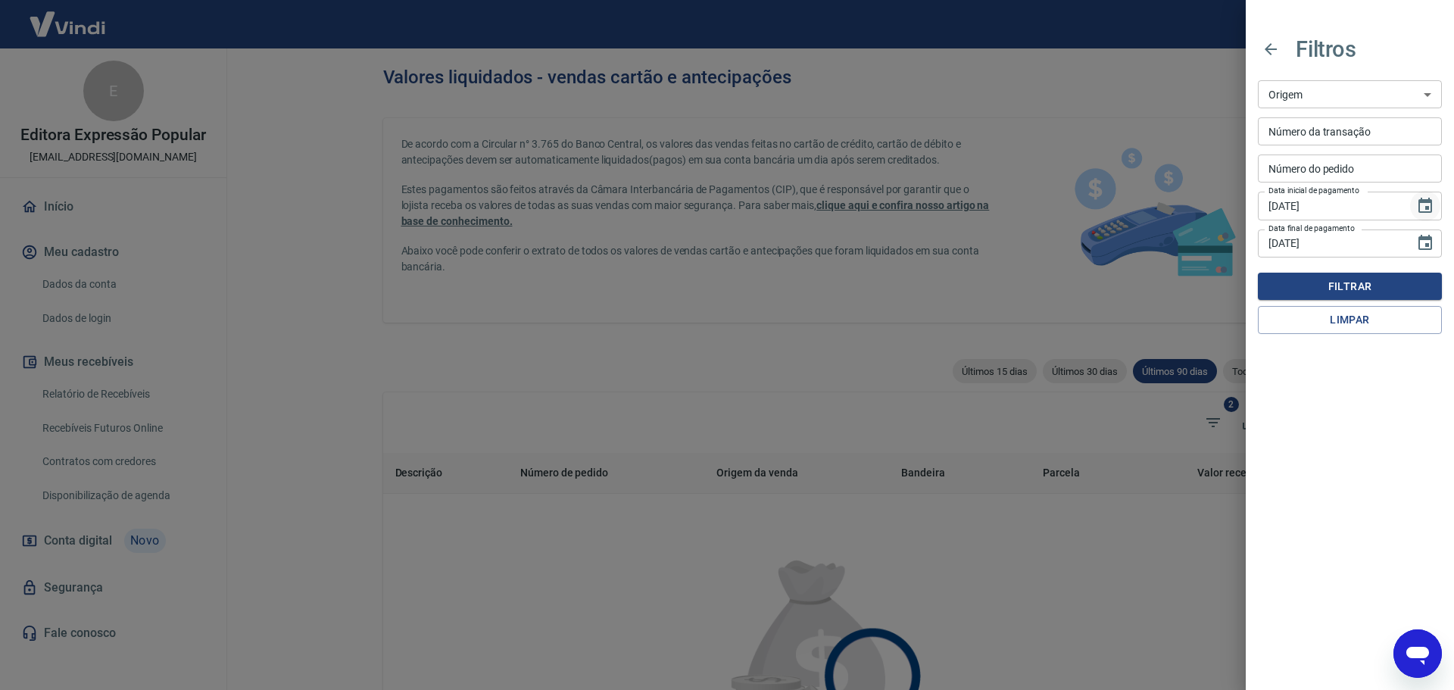
click at [1423, 207] on icon "Choose date, selected date is 28 de mai de 2025" at bounding box center [1425, 206] width 18 height 18
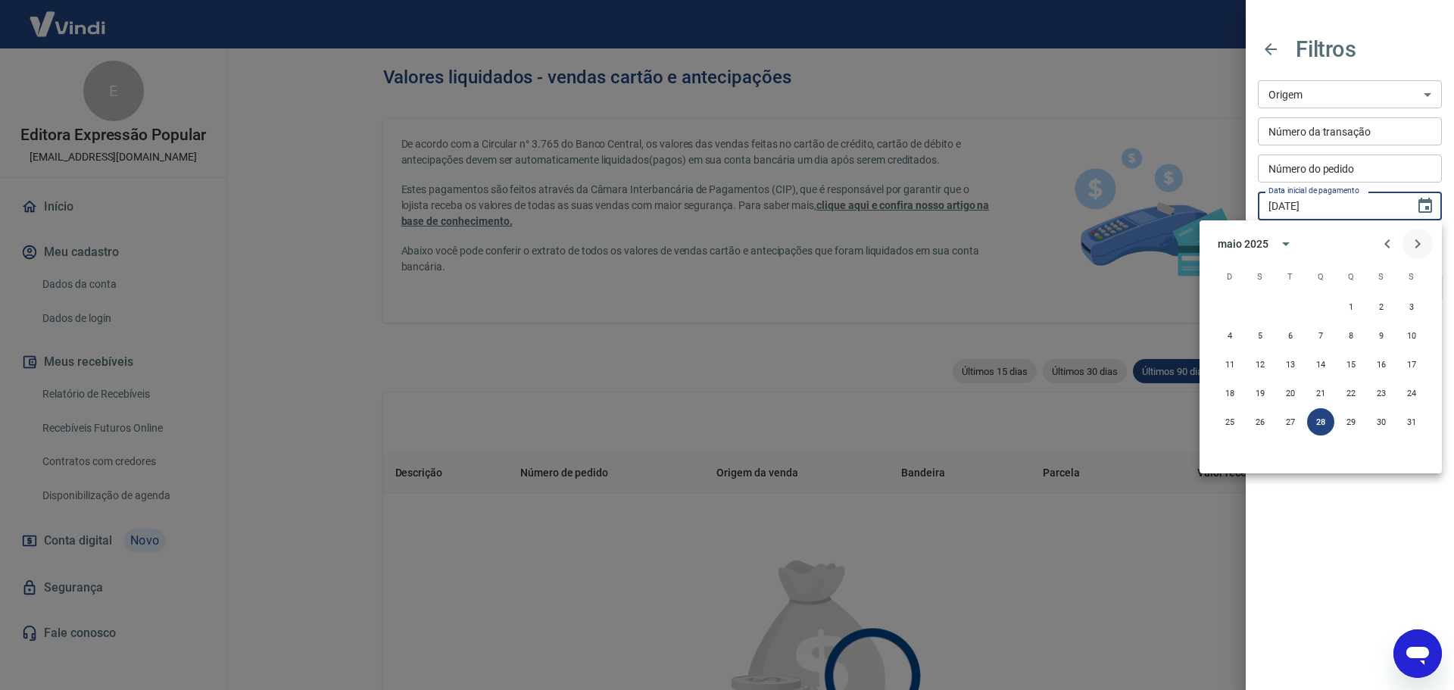
click at [1413, 242] on icon "Next month" at bounding box center [1417, 244] width 18 height 18
click at [1293, 424] on button "26" at bounding box center [1290, 421] width 27 height 27
type input "[DATE]"
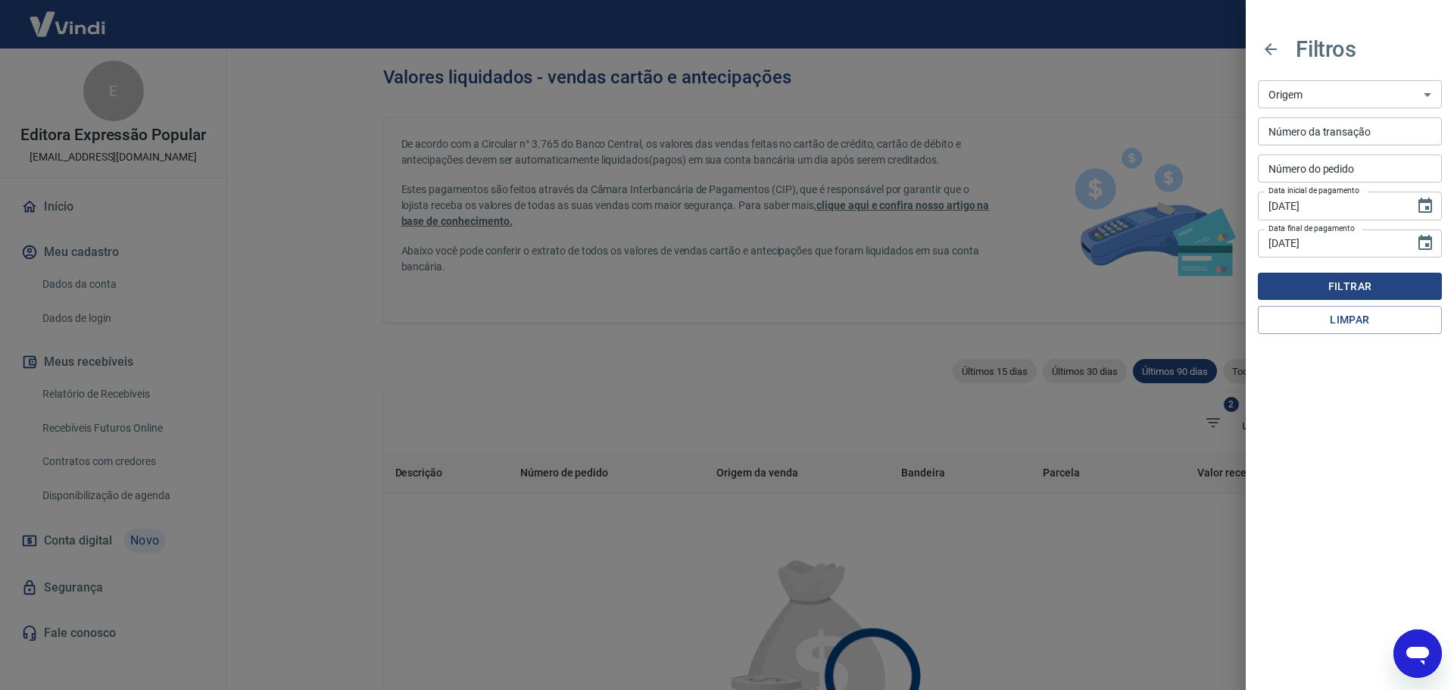
click at [1304, 284] on button "Filtrar" at bounding box center [1350, 287] width 184 height 28
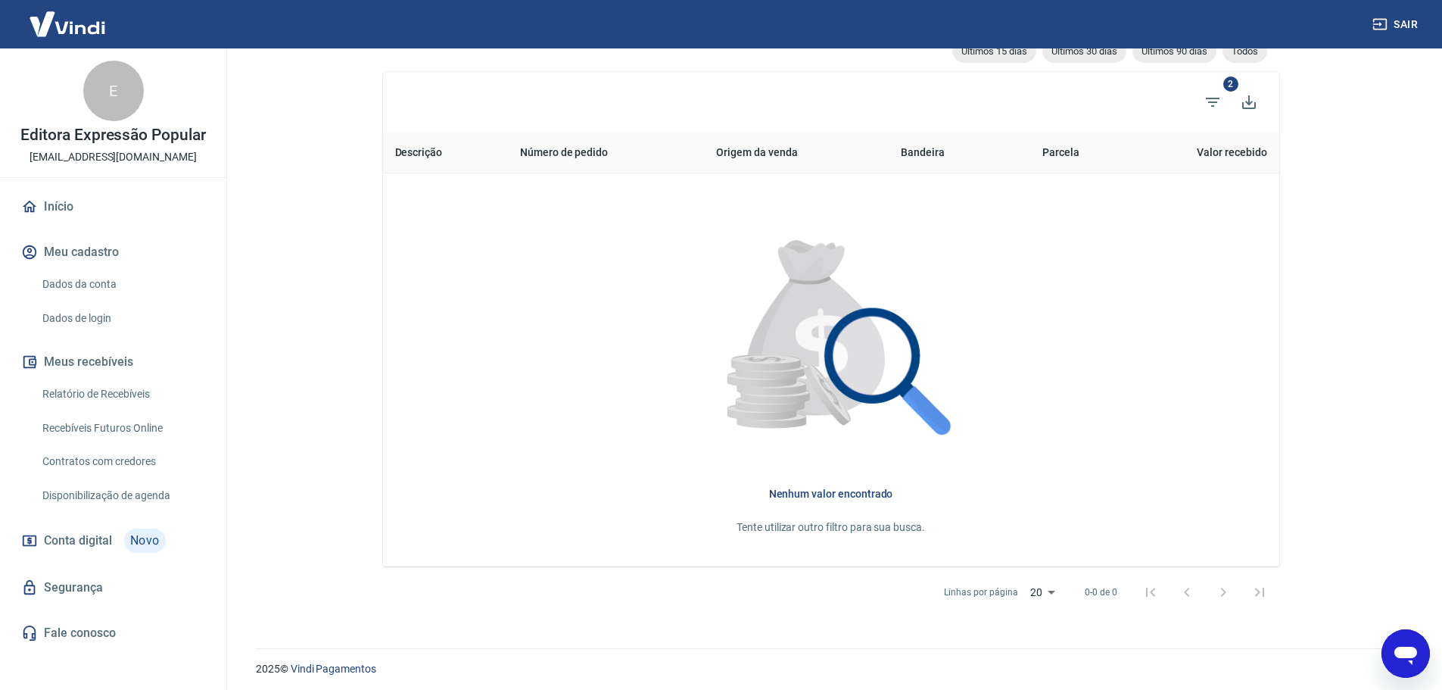
scroll to position [326, 0]
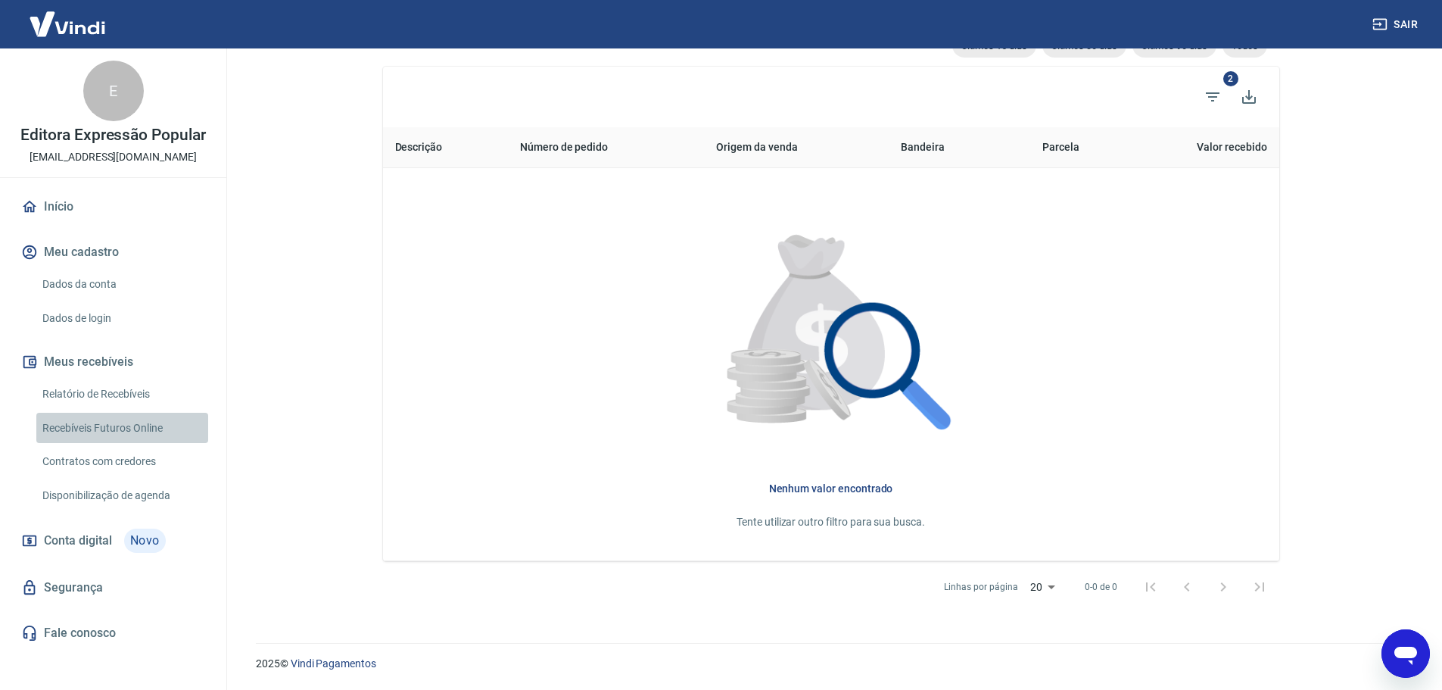
click at [145, 425] on link "Recebíveis Futuros Online" at bounding box center [122, 428] width 172 height 31
